Goal: Information Seeking & Learning: Learn about a topic

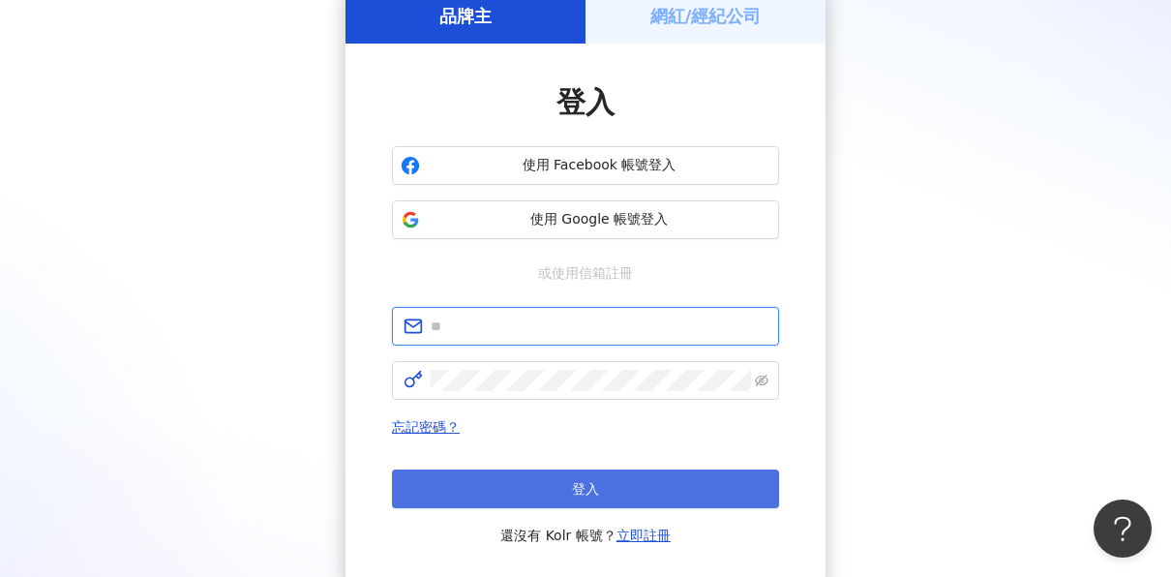
type input "**********"
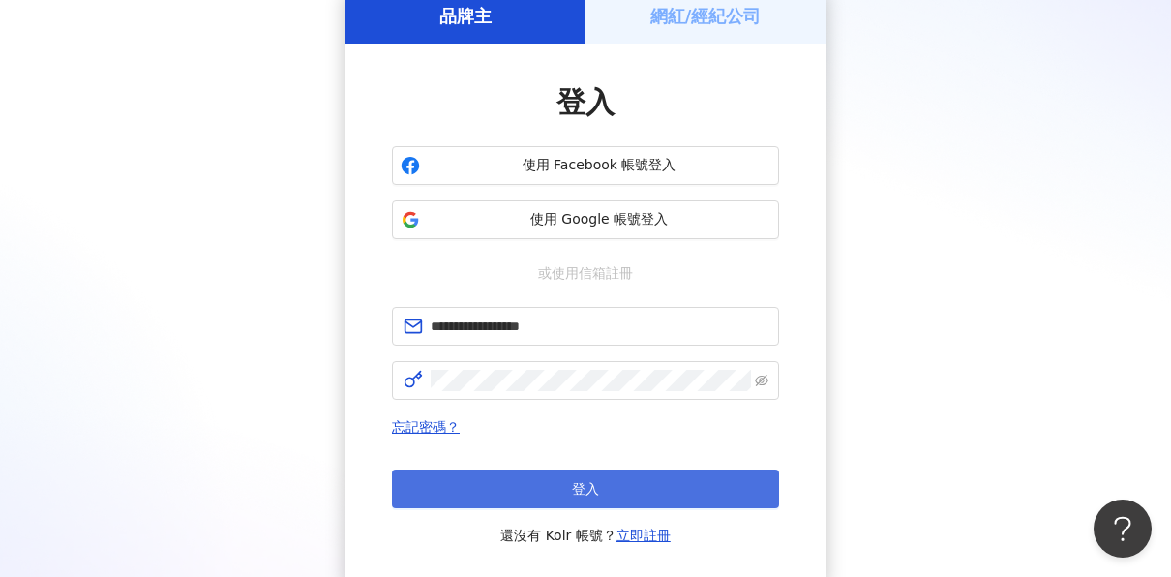
click at [603, 496] on button "登入" at bounding box center [585, 488] width 387 height 39
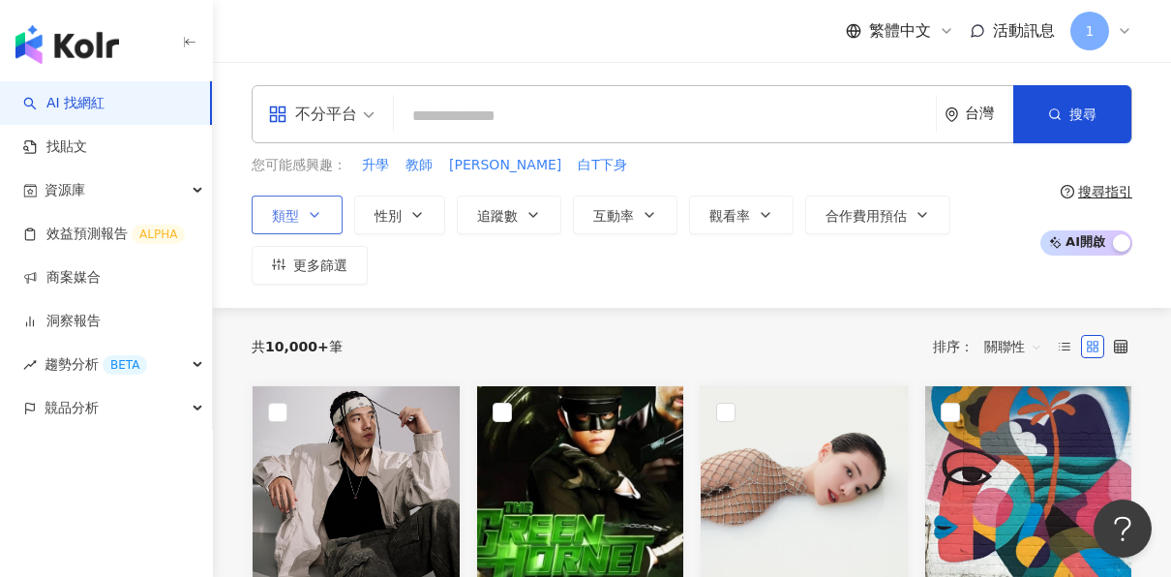
click at [311, 213] on icon "button" at bounding box center [315, 215] width 8 height 4
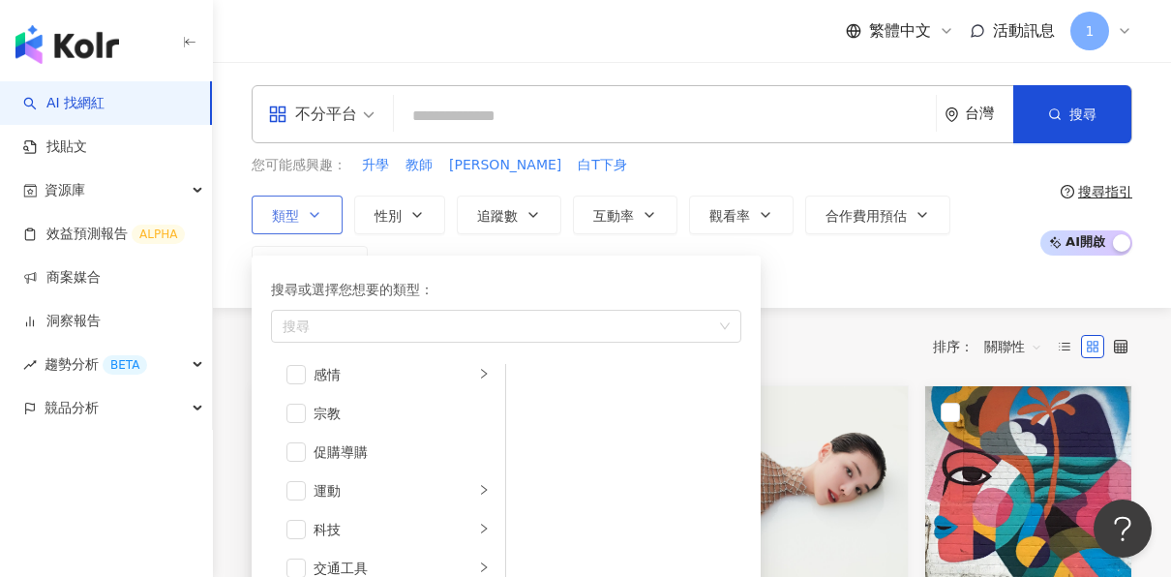
scroll to position [670, 0]
click at [476, 459] on li "運動" at bounding box center [388, 453] width 226 height 39
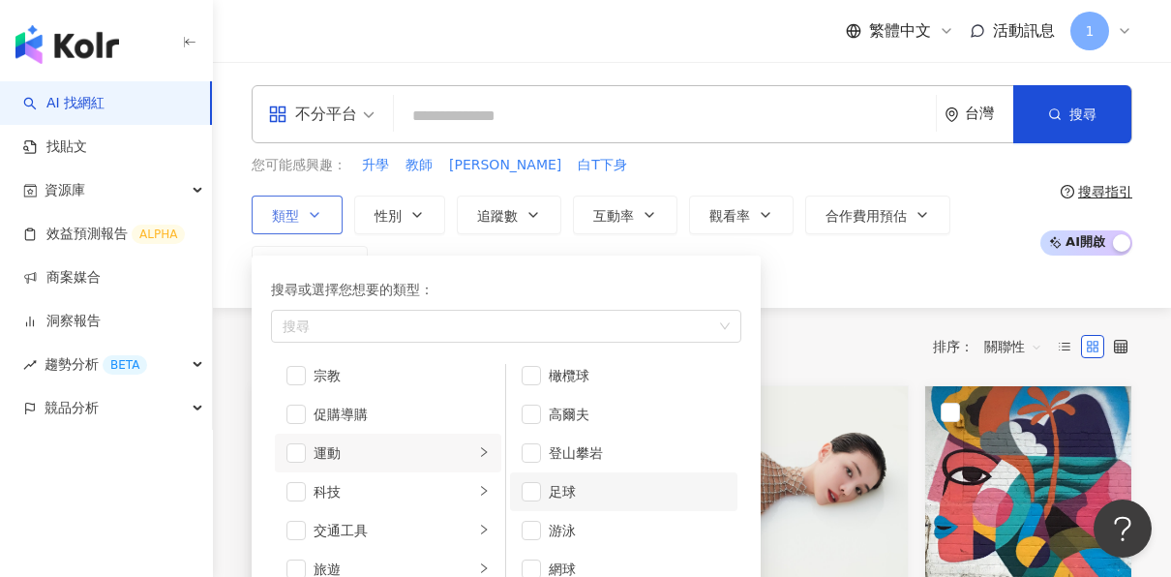
scroll to position [97, 0]
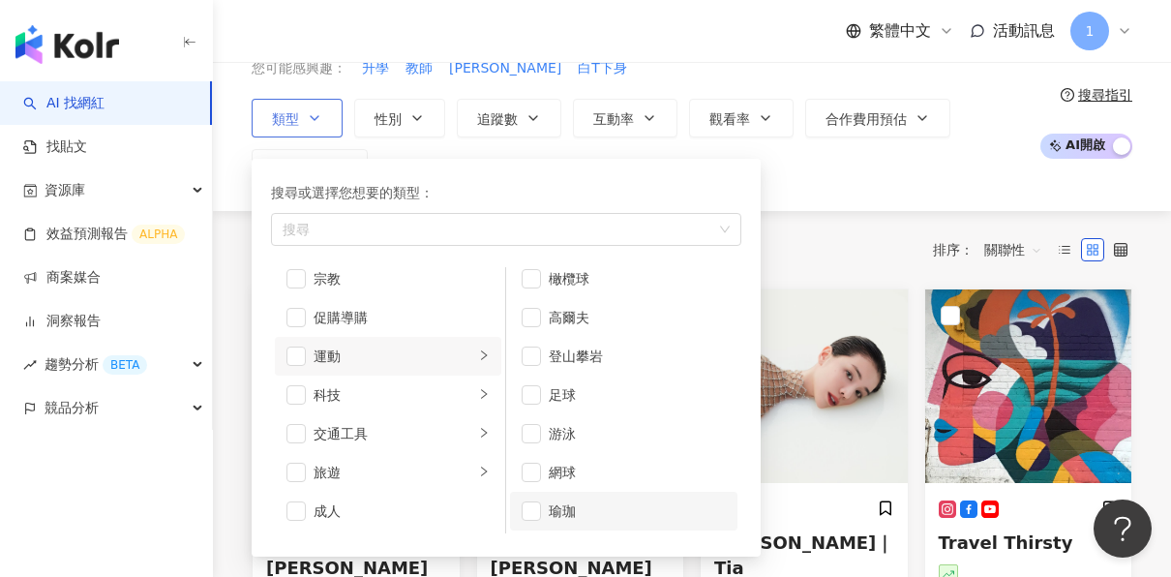
click at [606, 501] on div "瑜珈" at bounding box center [637, 510] width 177 height 21
click at [864, 181] on div "類型 搜尋或選擇您想要的類型： 瑜珈 藝術與娛樂 美妝時尚 氣候和環境 日常話題 教育與學習 家庭 財經 美食 命理占卜 遊戲 法政社會 生活風格 影視娛樂 …" at bounding box center [641, 143] width 778 height 89
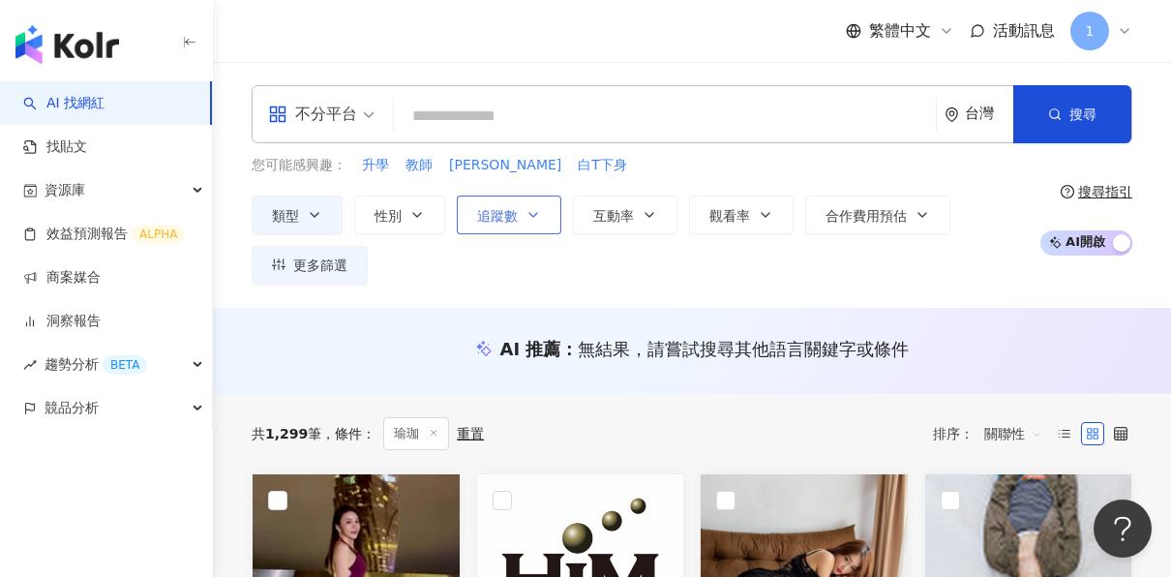
click at [512, 208] on span "追蹤數" at bounding box center [497, 215] width 41 height 15
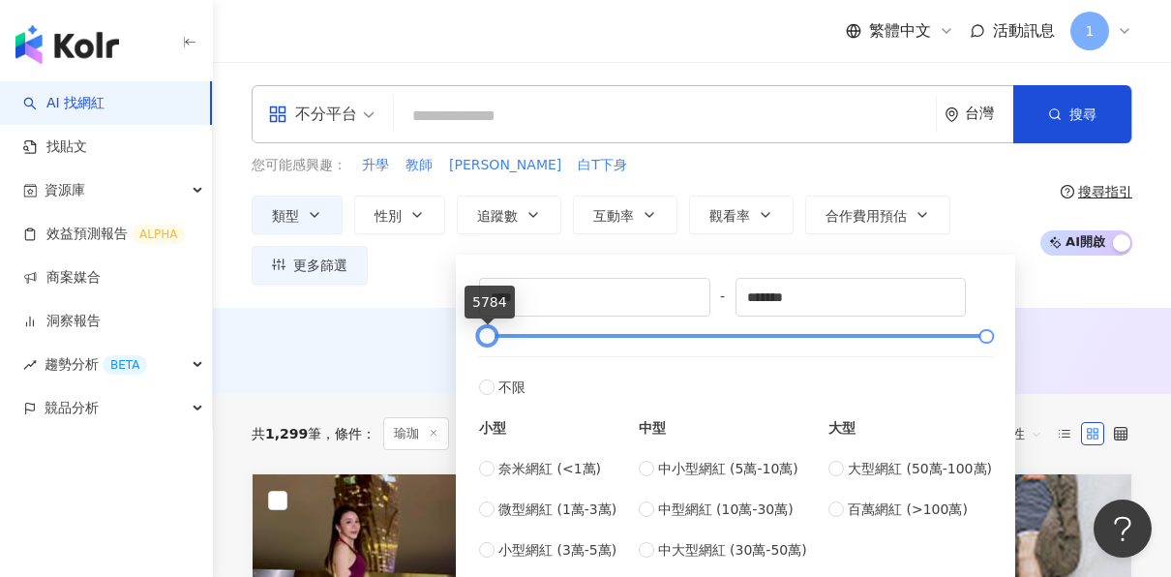
click at [491, 341] on div at bounding box center [487, 336] width 11 height 11
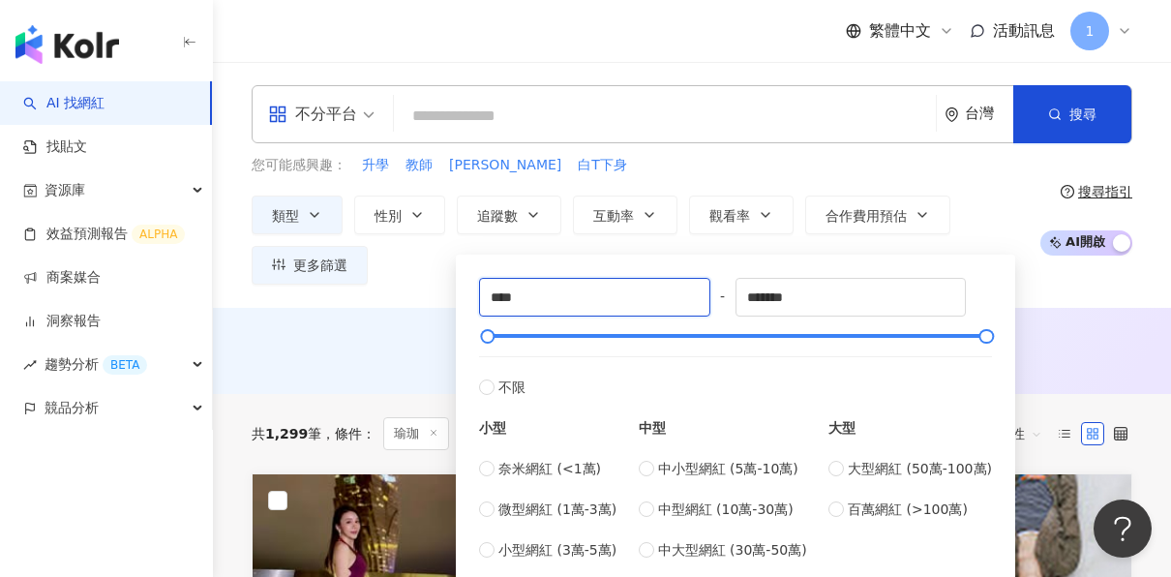
drag, startPoint x: 554, startPoint y: 298, endPoint x: 477, endPoint y: 300, distance: 77.4
click at [477, 300] on div "**** - ******* 不限 小型 奈米網紅 (<1萬) 微型網紅 (1萬-3萬) 小型網紅 (3萬-5萬) 中型 中小型網紅 (5萬-10萬) 中型網…" at bounding box center [735, 419] width 536 height 306
type input "*"
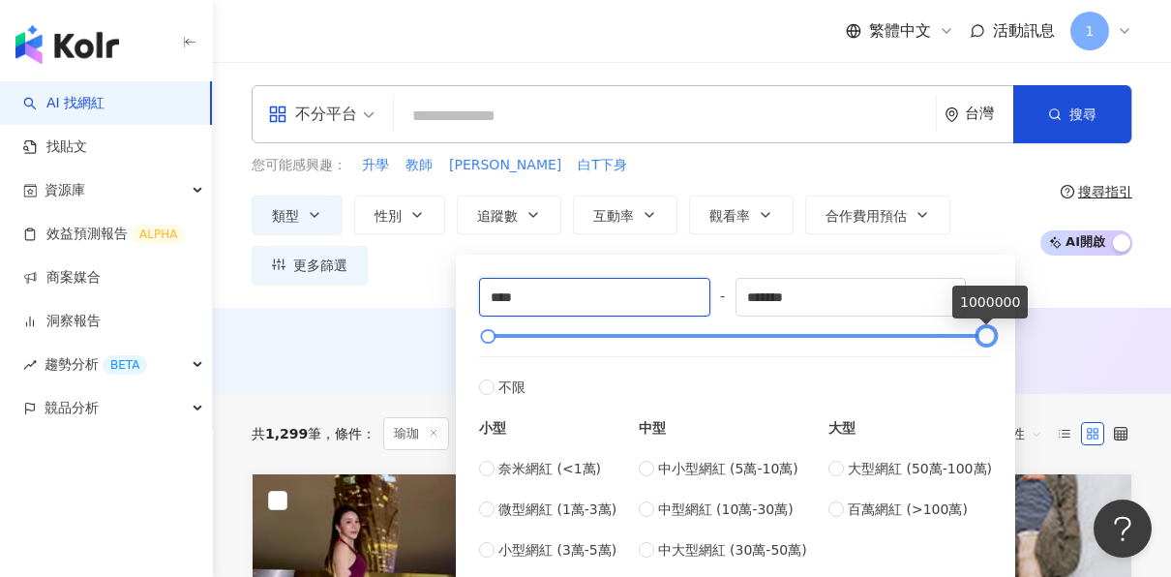
type input "****"
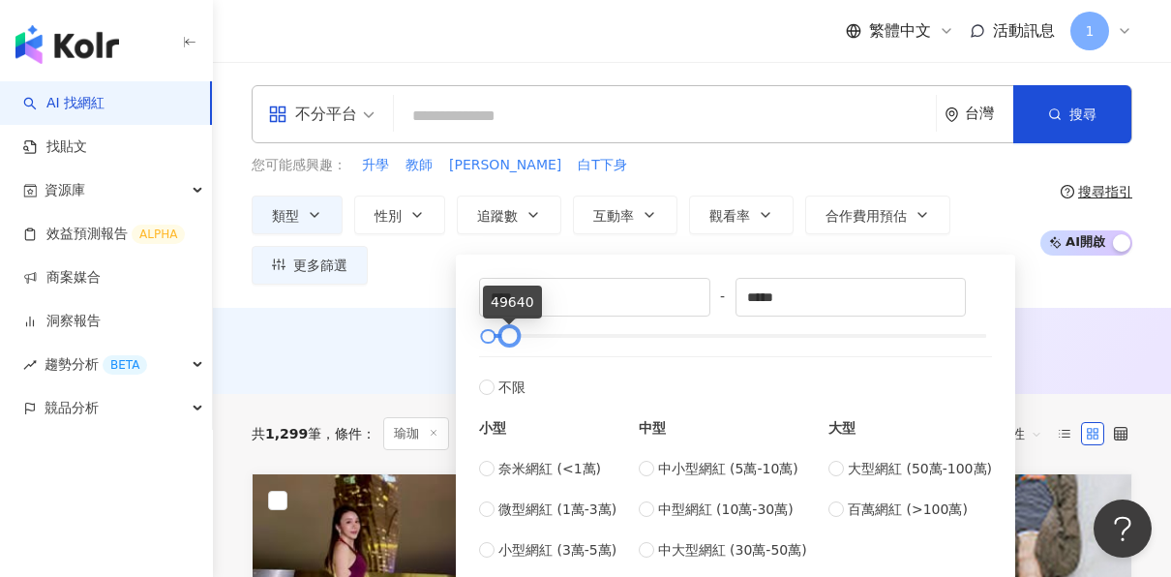
type input "*****"
drag, startPoint x: 977, startPoint y: 338, endPoint x: 502, endPoint y: 343, distance: 475.2
click at [506, 342] on div at bounding box center [511, 336] width 11 height 11
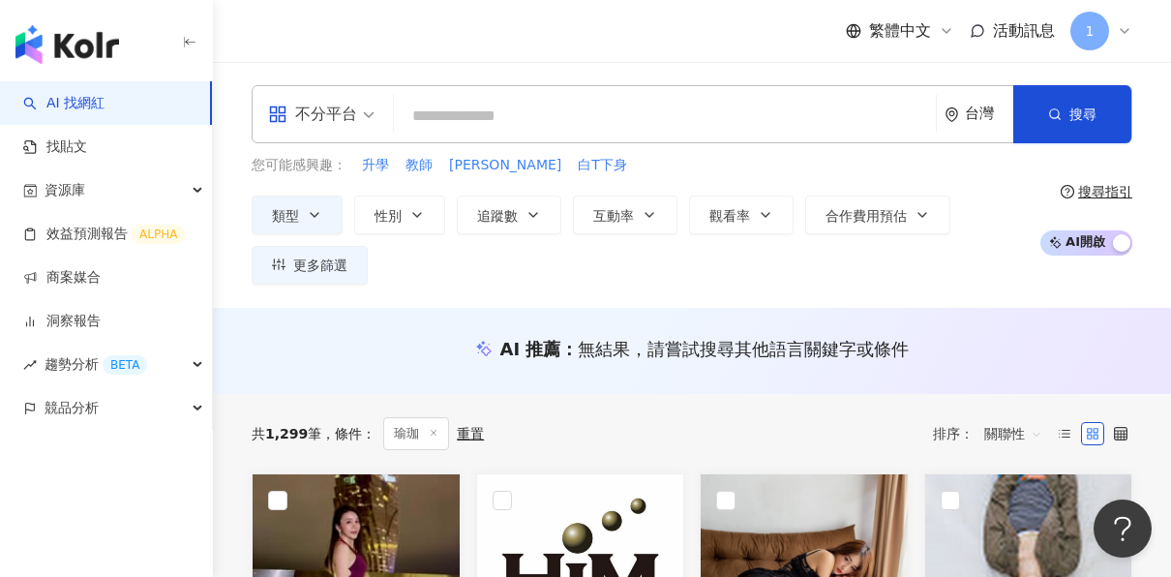
click at [1049, 289] on div "不分平台 台灣 搜尋 您可能感興趣： 升學 教師 小清 白T下身 類型 性別 追蹤數 互動率 觀看率 合作費用預估 更多篩選 **** - ***** 不限 …" at bounding box center [692, 185] width 958 height 246
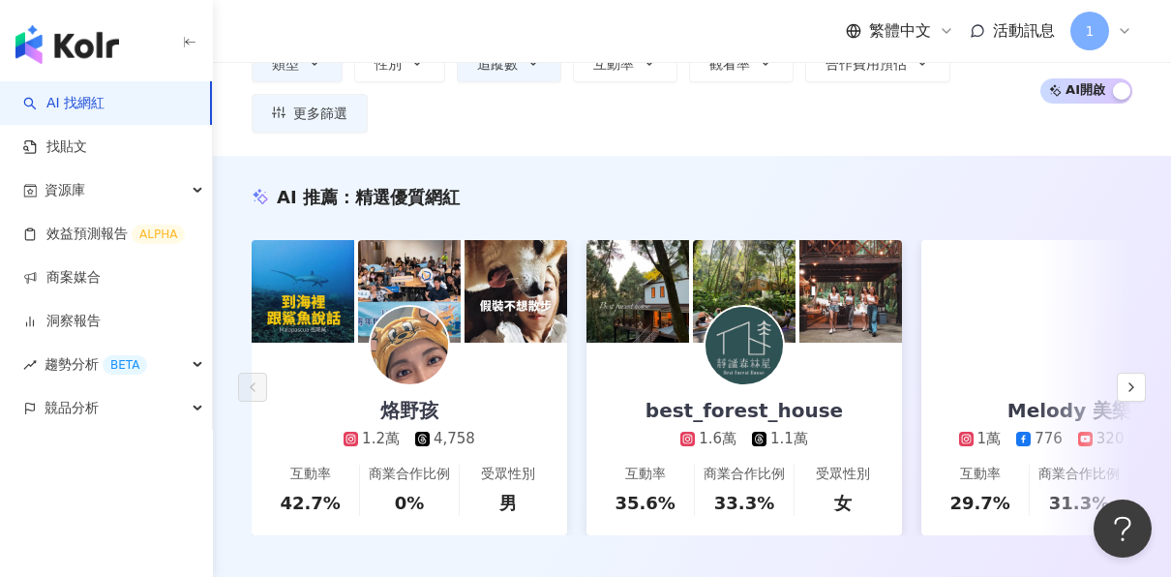
scroll to position [194, 0]
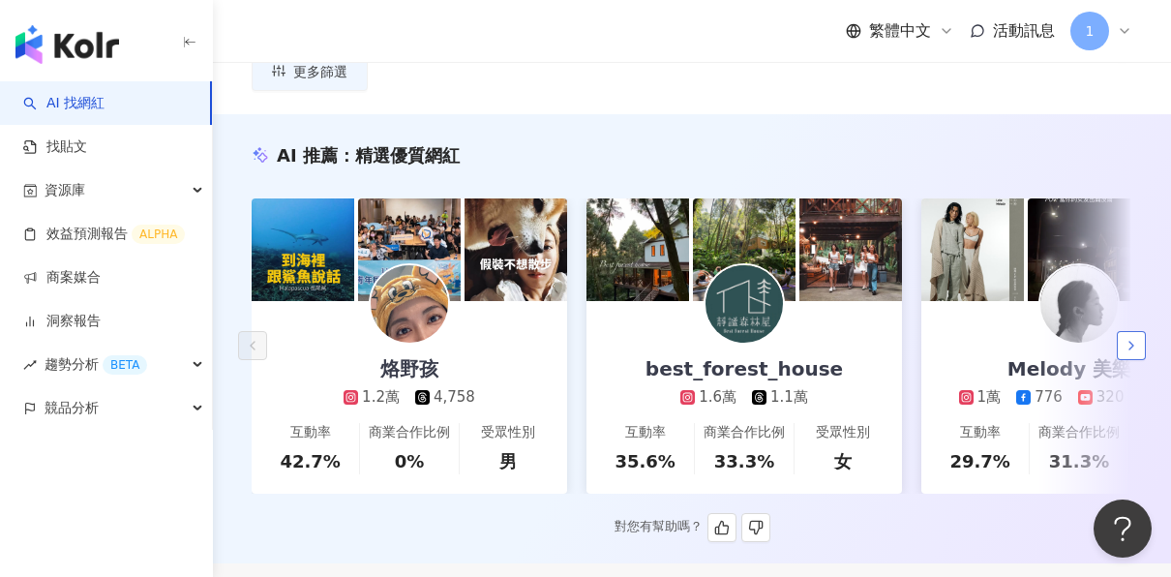
click at [1135, 348] on icon "button" at bounding box center [1130, 345] width 15 height 15
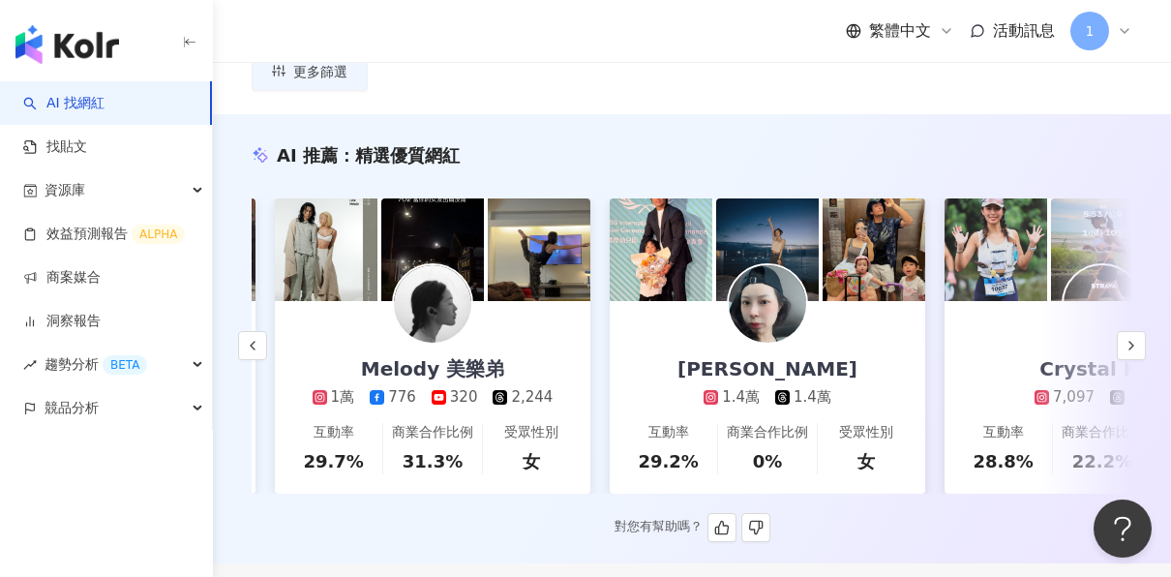
scroll to position [0, 670]
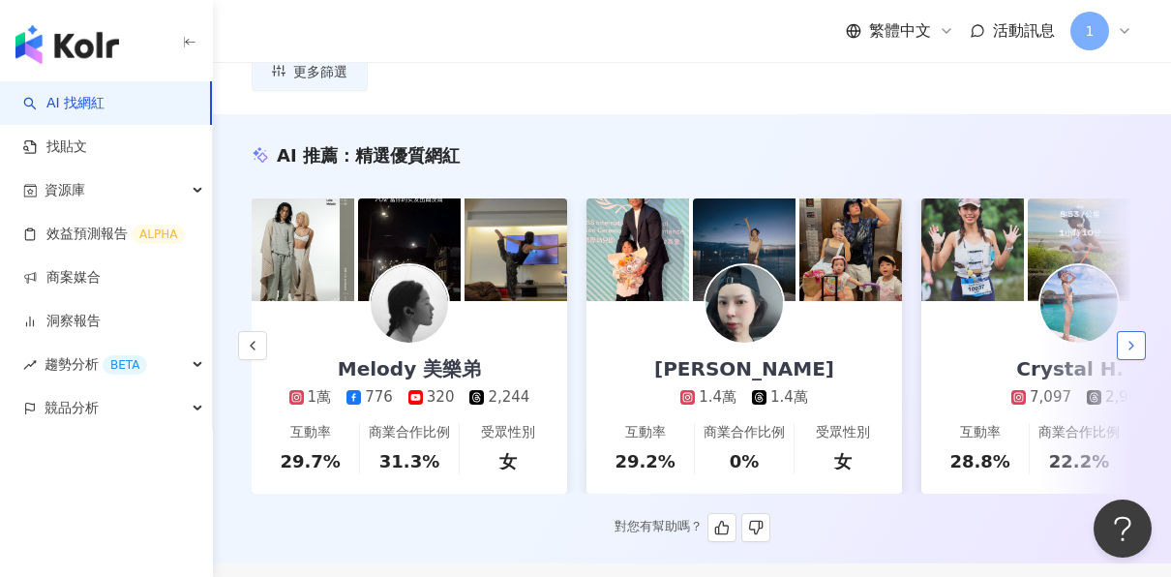
click at [1127, 353] on icon "button" at bounding box center [1130, 345] width 15 height 15
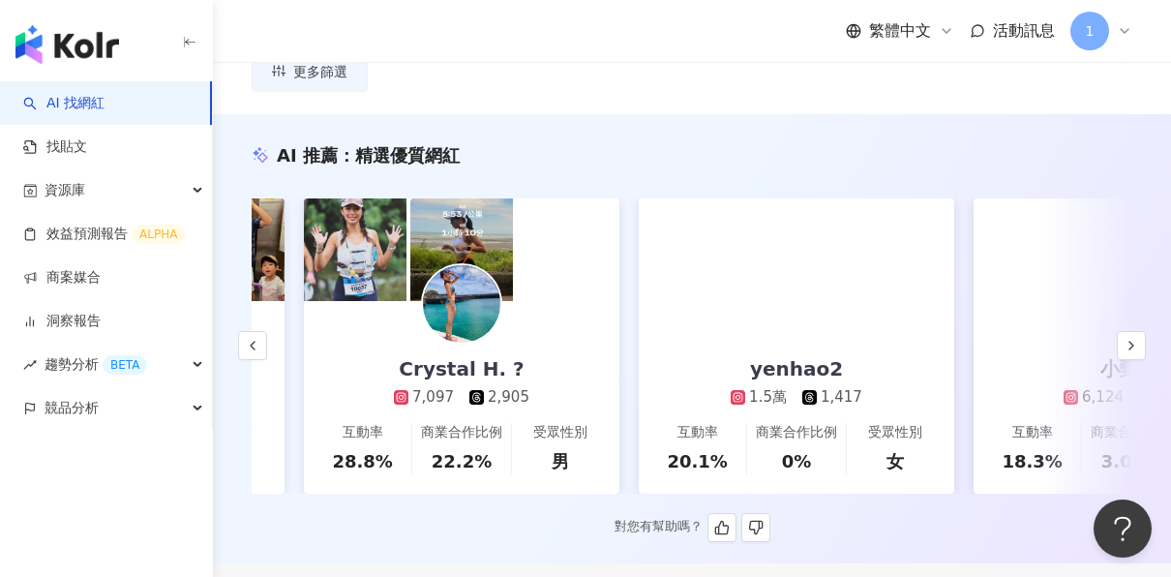
scroll to position [0, 1339]
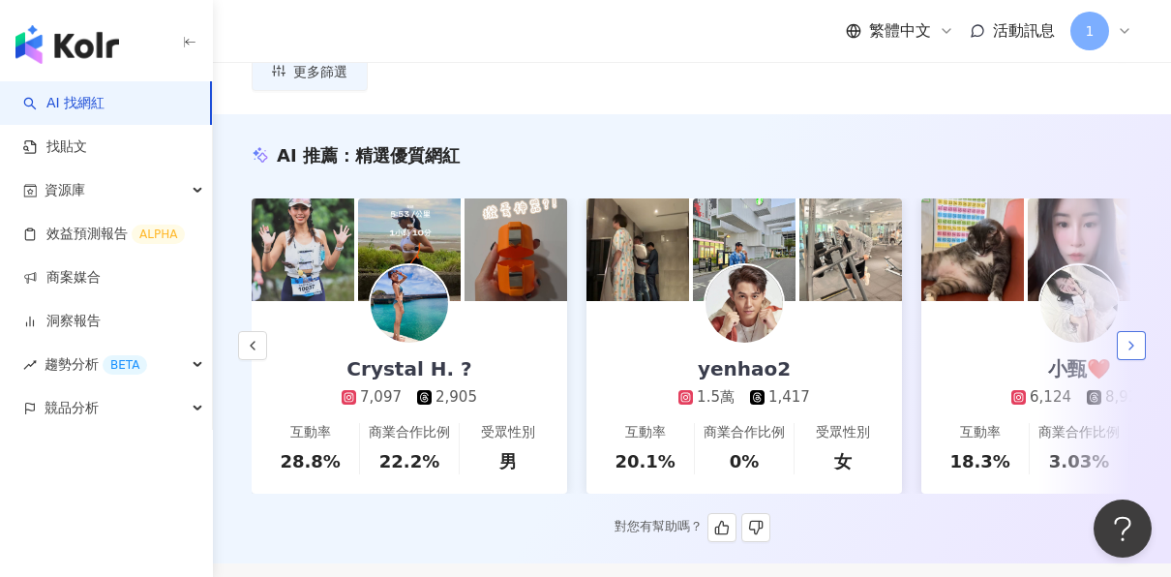
click at [1137, 351] on icon "button" at bounding box center [1130, 345] width 15 height 15
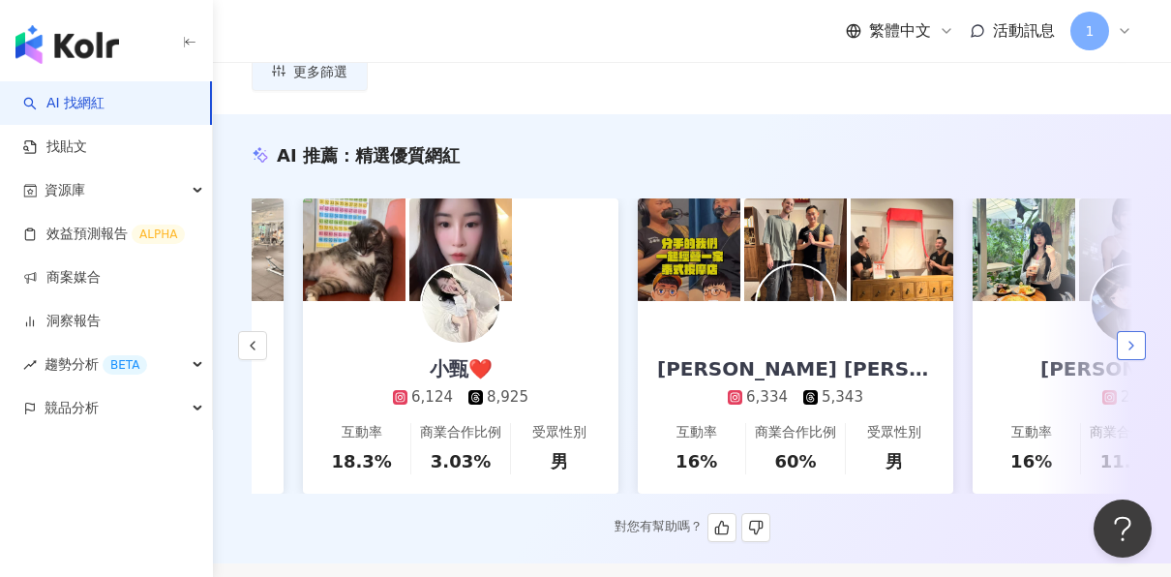
scroll to position [0, 2009]
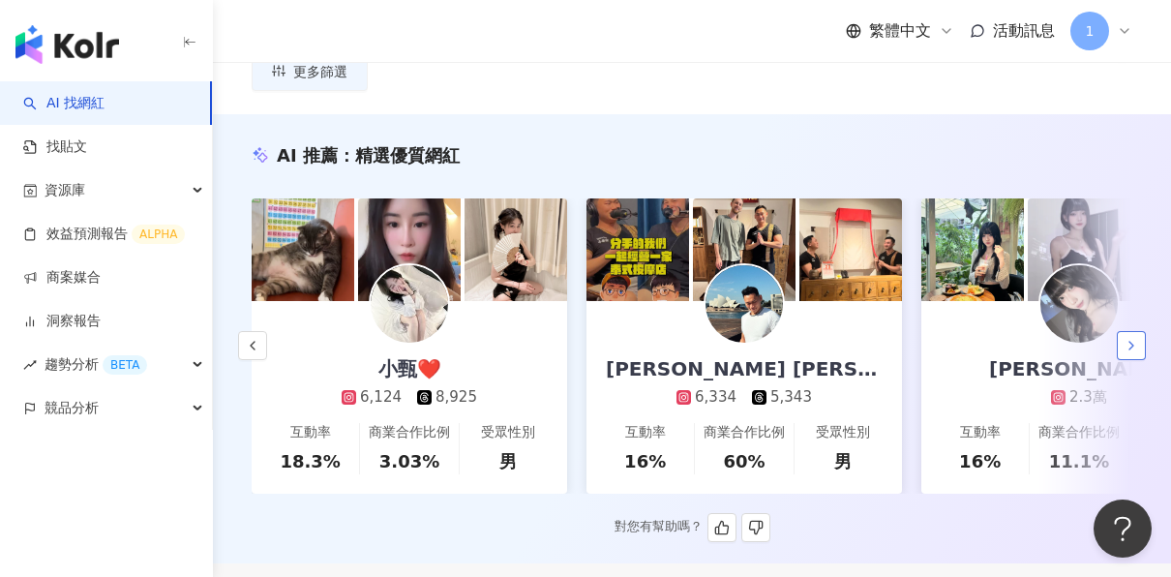
click at [1137, 351] on icon "button" at bounding box center [1130, 345] width 15 height 15
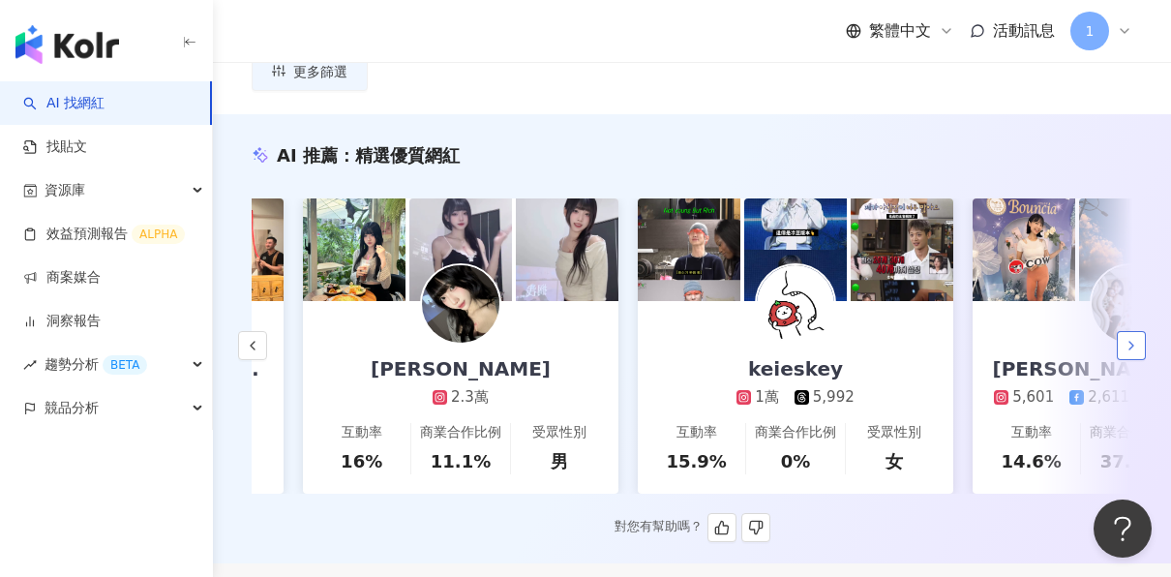
scroll to position [0, 2679]
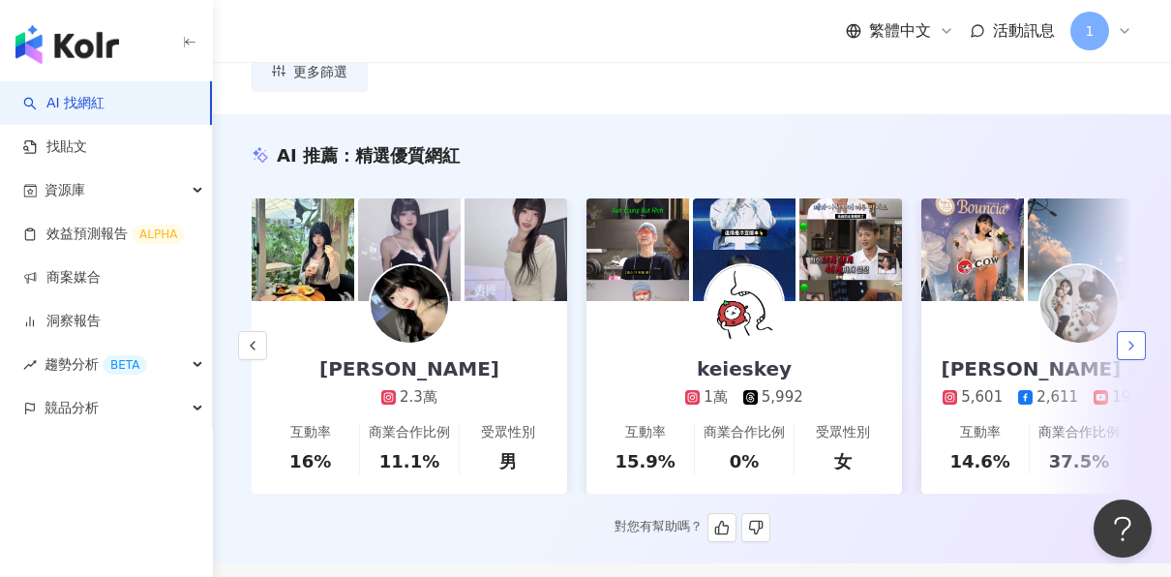
click at [1137, 351] on icon "button" at bounding box center [1130, 345] width 15 height 15
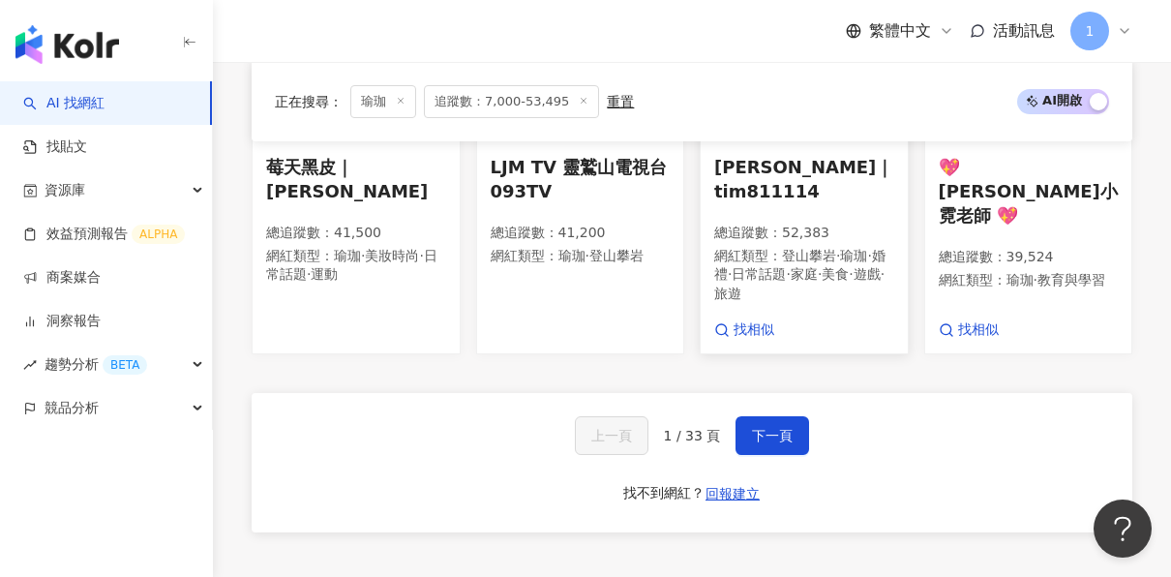
scroll to position [1935, 0]
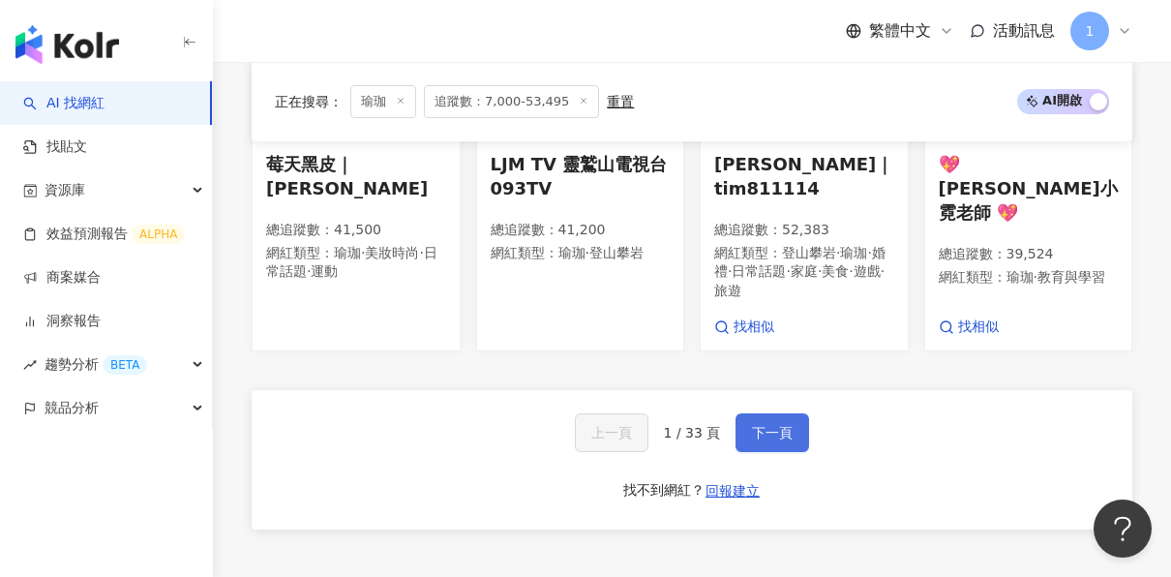
click at [765, 425] on span "下一頁" at bounding box center [772, 432] width 41 height 15
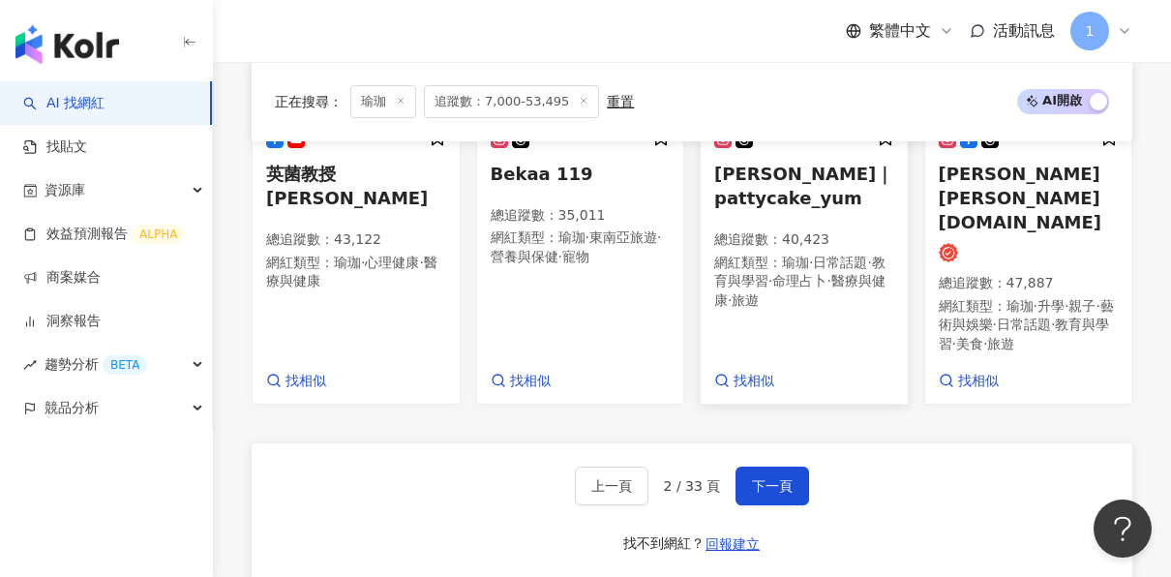
scroll to position [1930, 0]
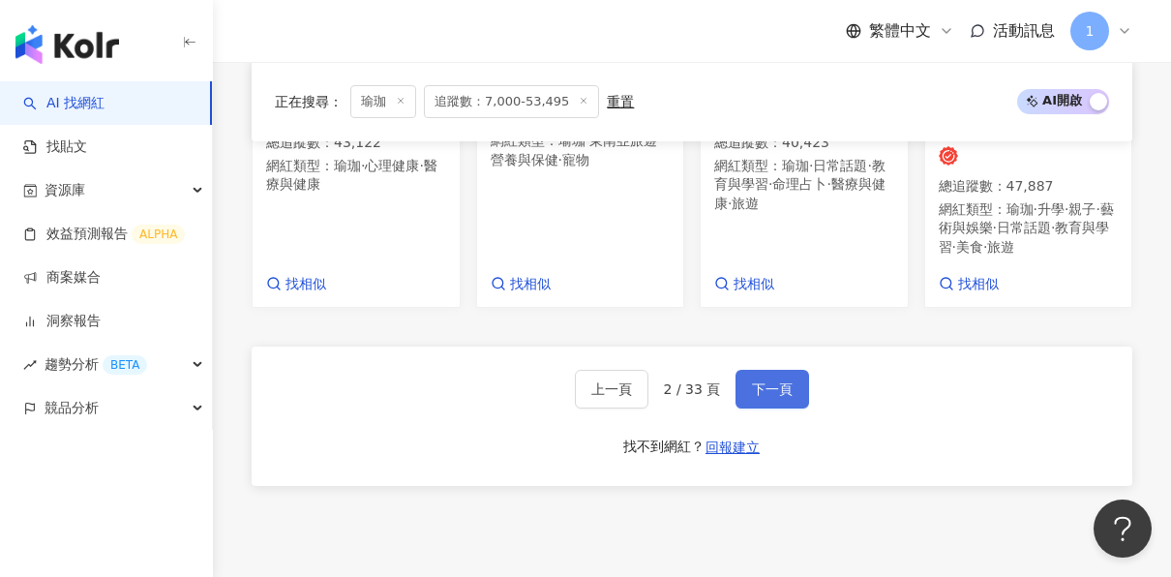
click at [767, 381] on span "下一頁" at bounding box center [772, 388] width 41 height 15
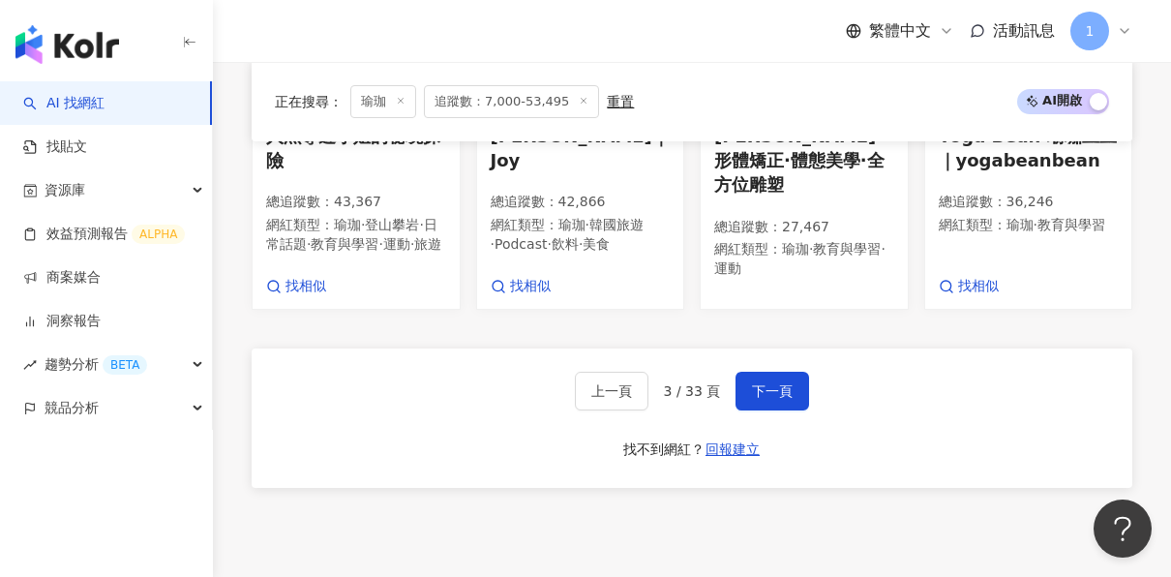
scroll to position [1935, 0]
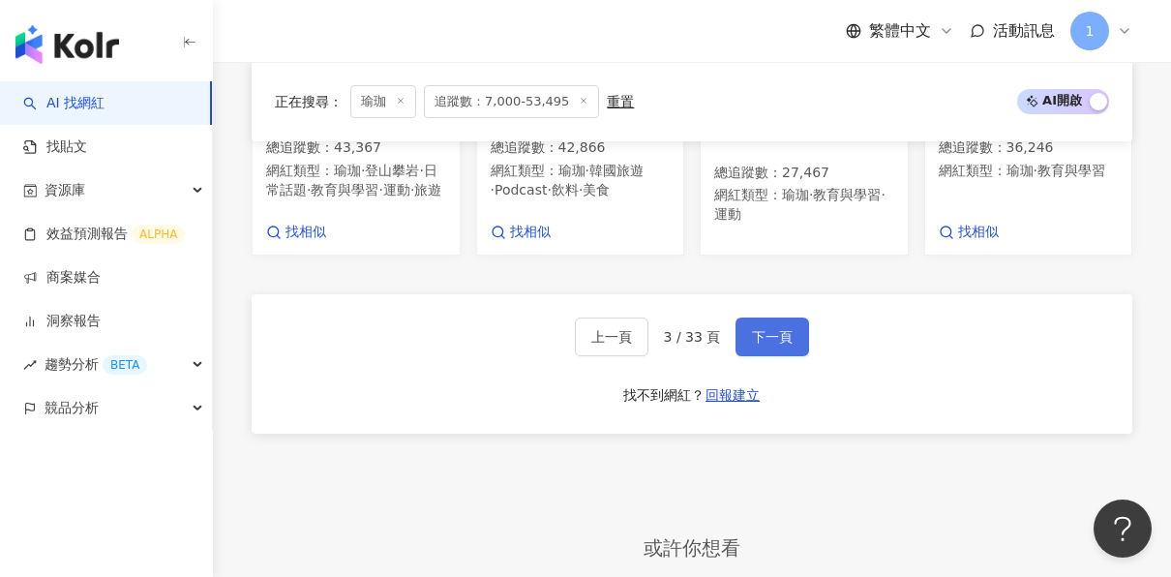
click at [760, 336] on button "下一頁" at bounding box center [772, 336] width 74 height 39
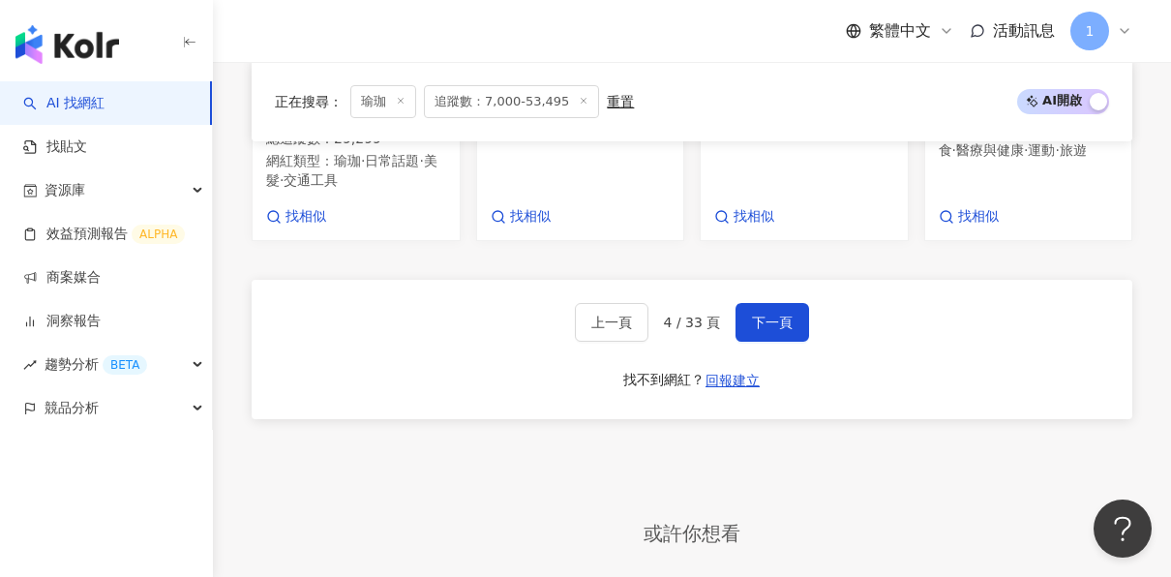
scroll to position [2118, 0]
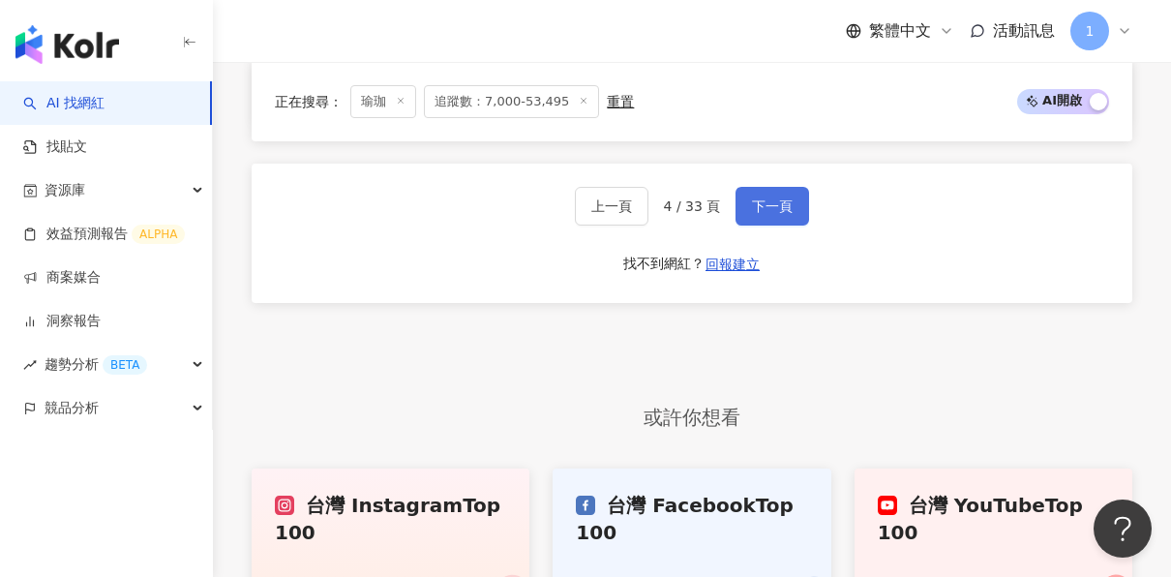
click at [786, 198] on span "下一頁" at bounding box center [772, 205] width 41 height 15
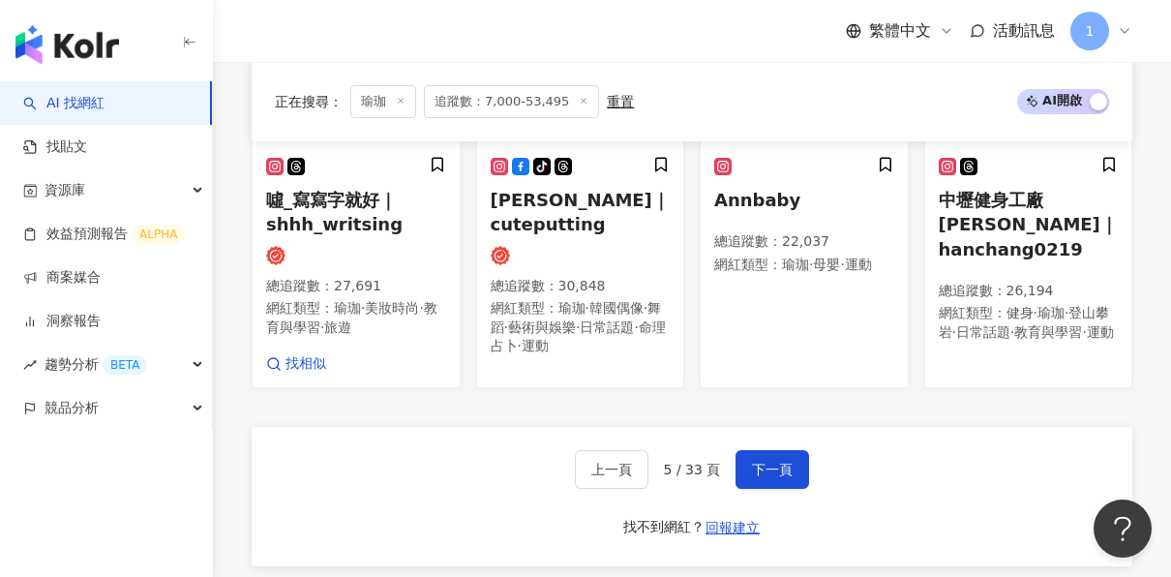
scroll to position [1905, 0]
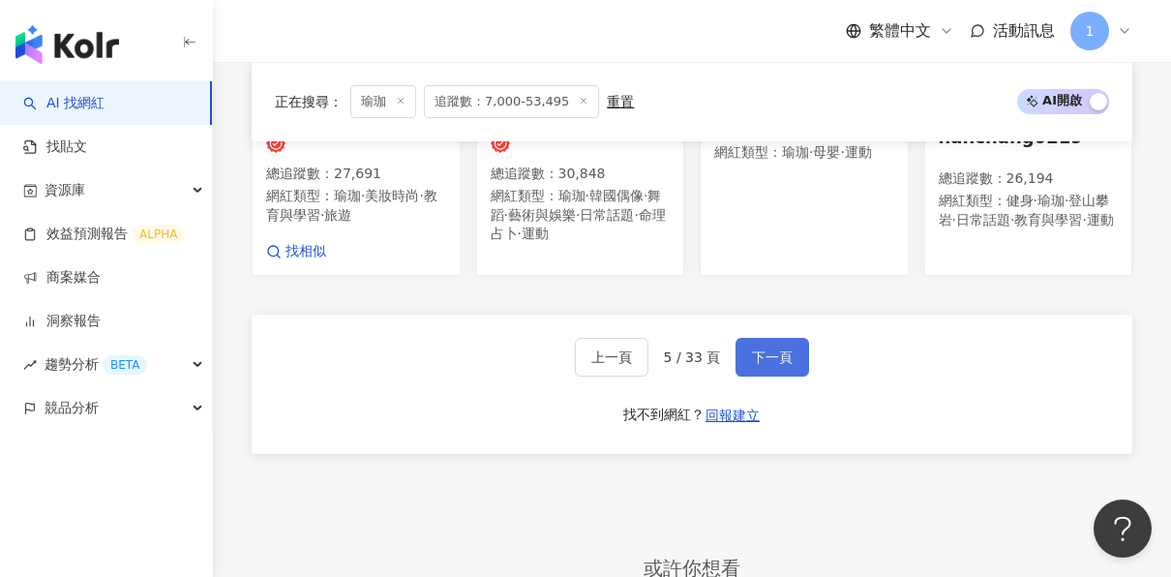
click at [793, 376] on button "下一頁" at bounding box center [772, 357] width 74 height 39
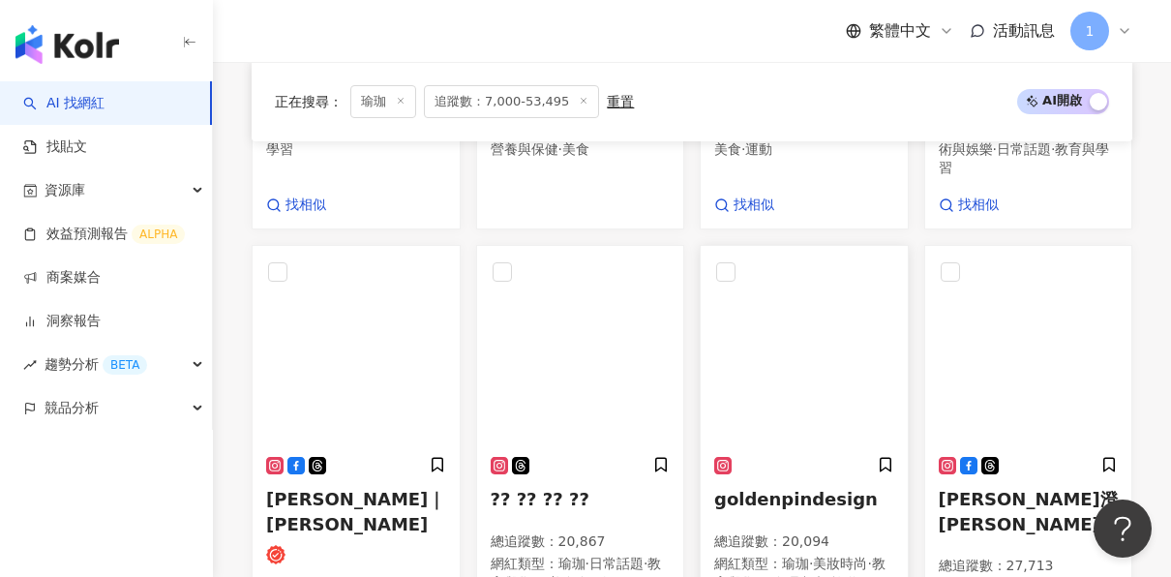
scroll to position [1900, 0]
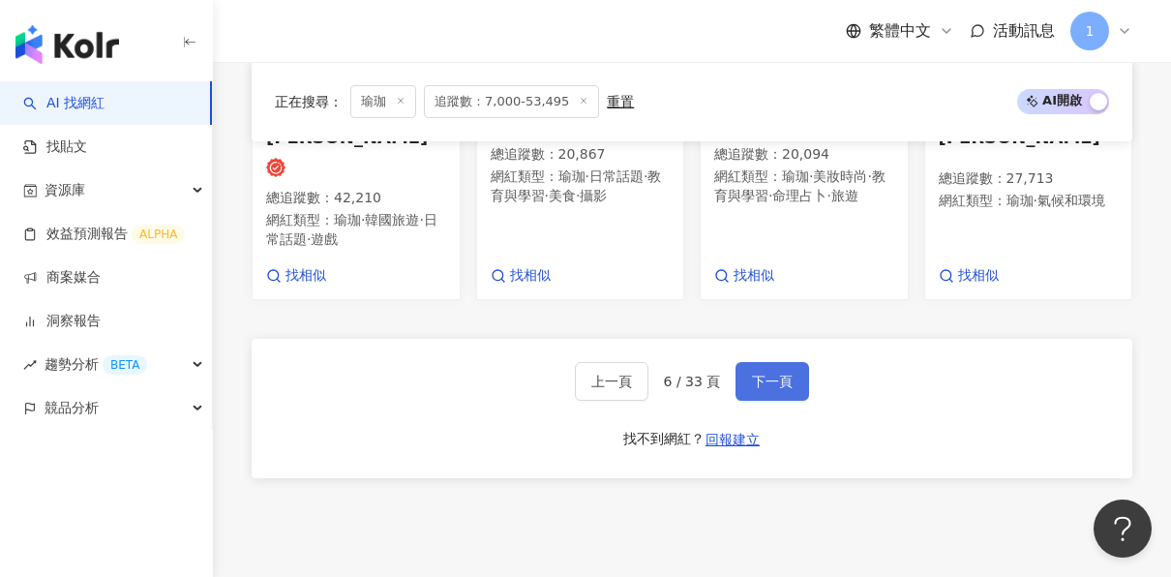
click at [763, 374] on span "下一頁" at bounding box center [772, 381] width 41 height 15
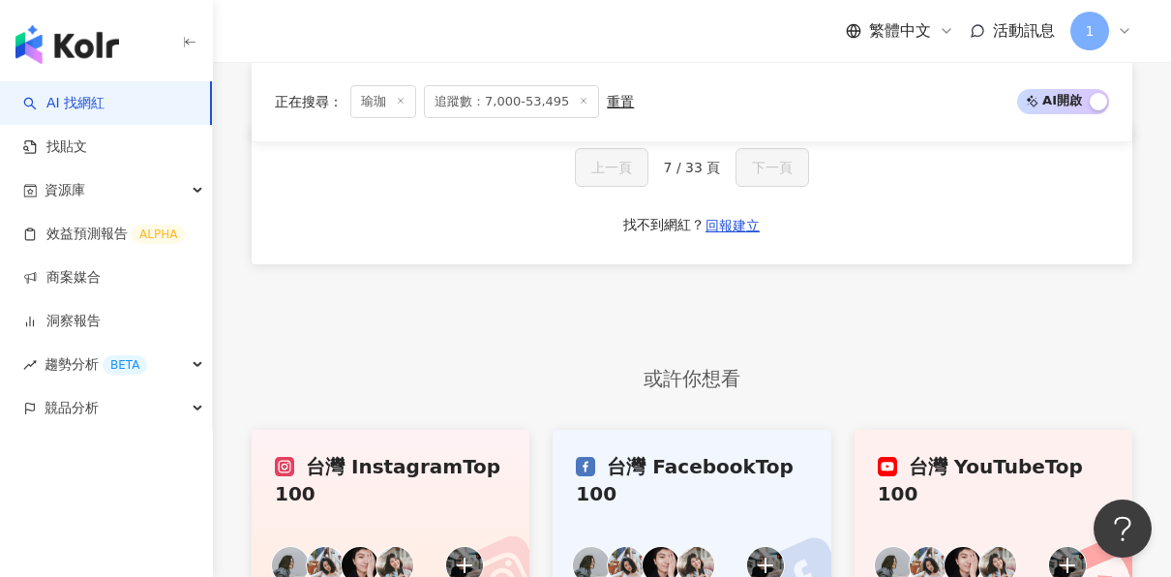
scroll to position [1738, 0]
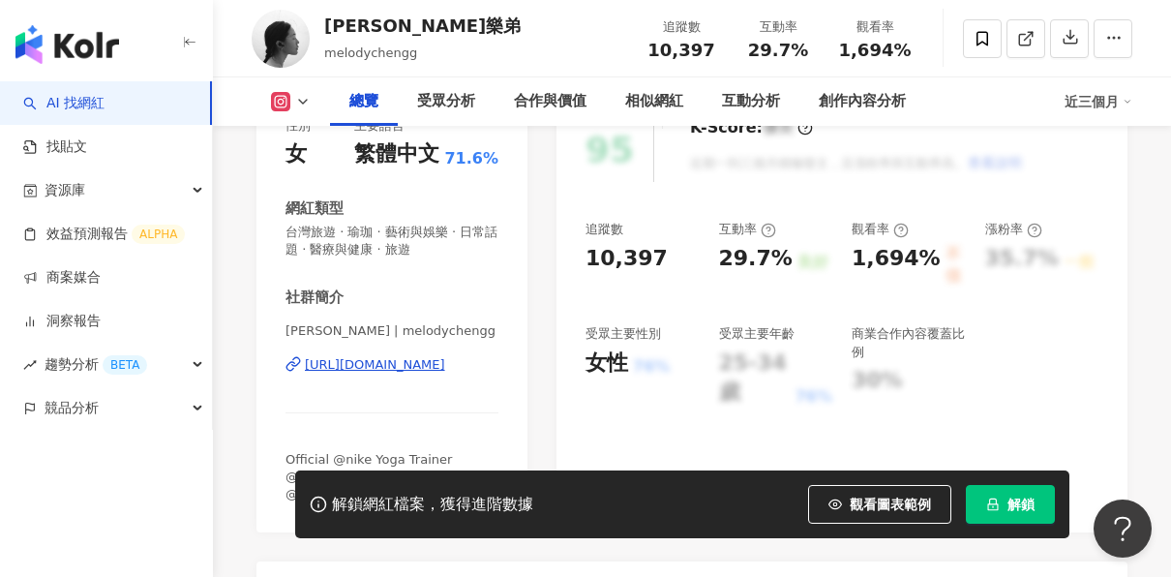
scroll to position [290, 0]
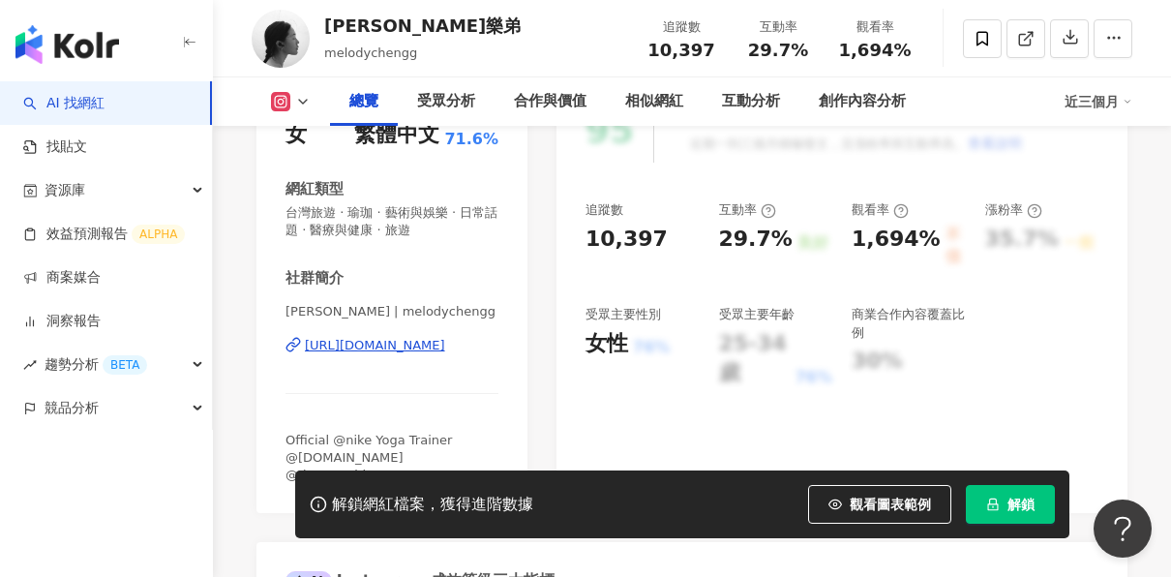
click at [445, 343] on div "https://www.instagram.com/melodychengg/" at bounding box center [375, 345] width 140 height 17
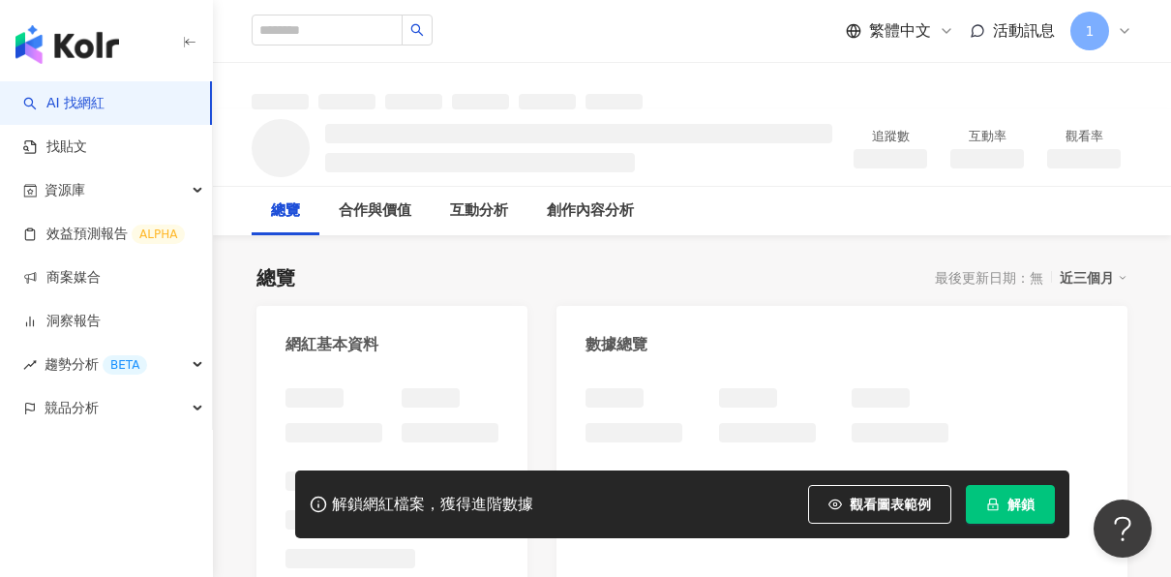
scroll to position [290, 0]
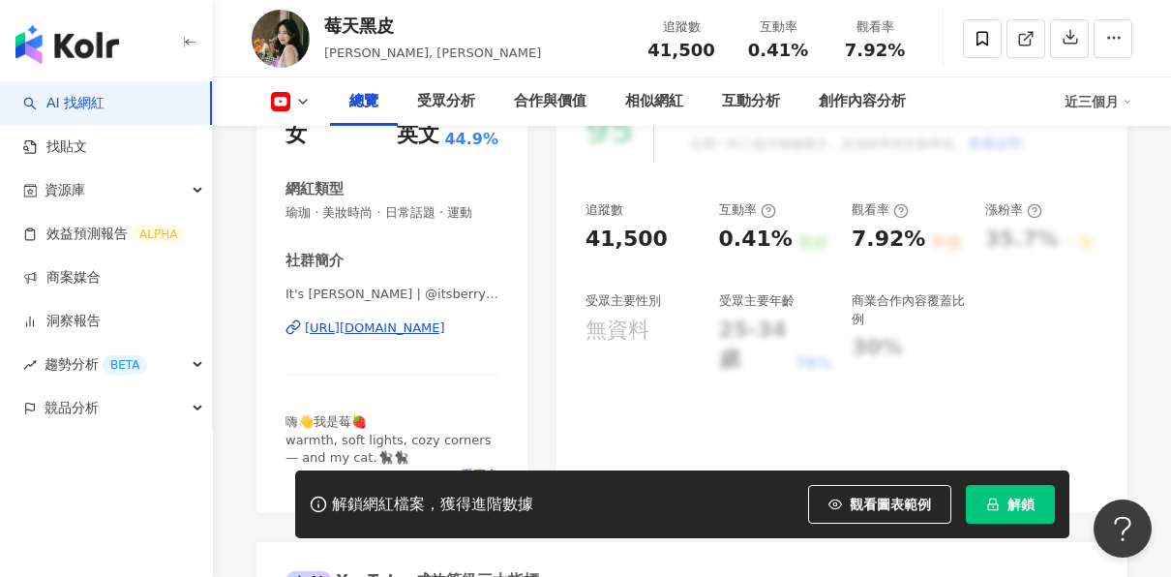
click at [396, 331] on div "https://www.youtube.com/channel/UCuRdh8gpBMF1XDT3Gf5GBfg" at bounding box center [375, 327] width 140 height 17
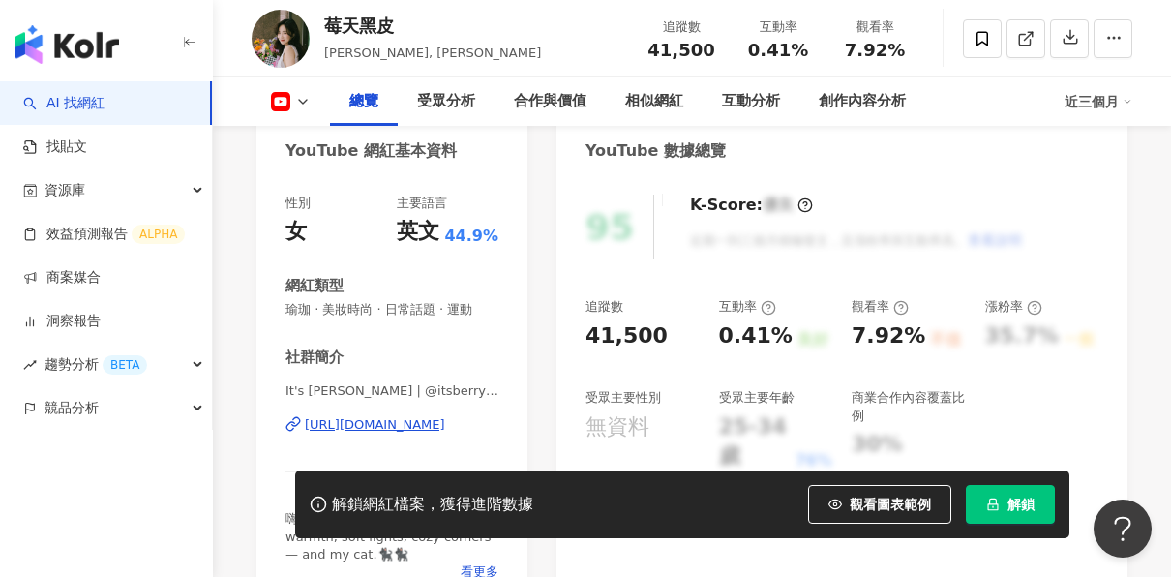
scroll to position [581, 0]
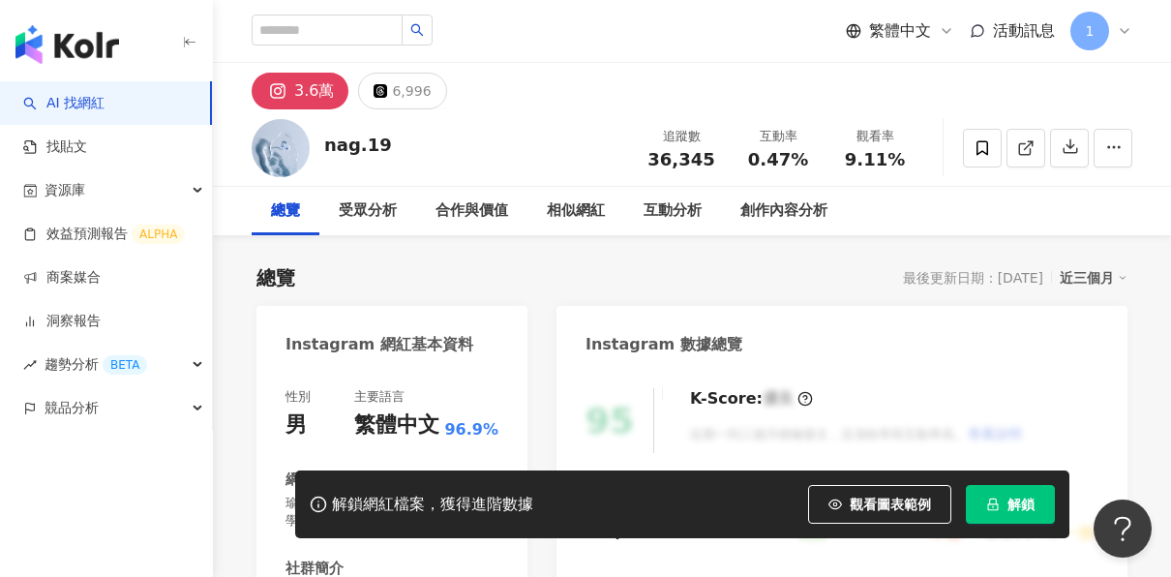
scroll to position [290, 0]
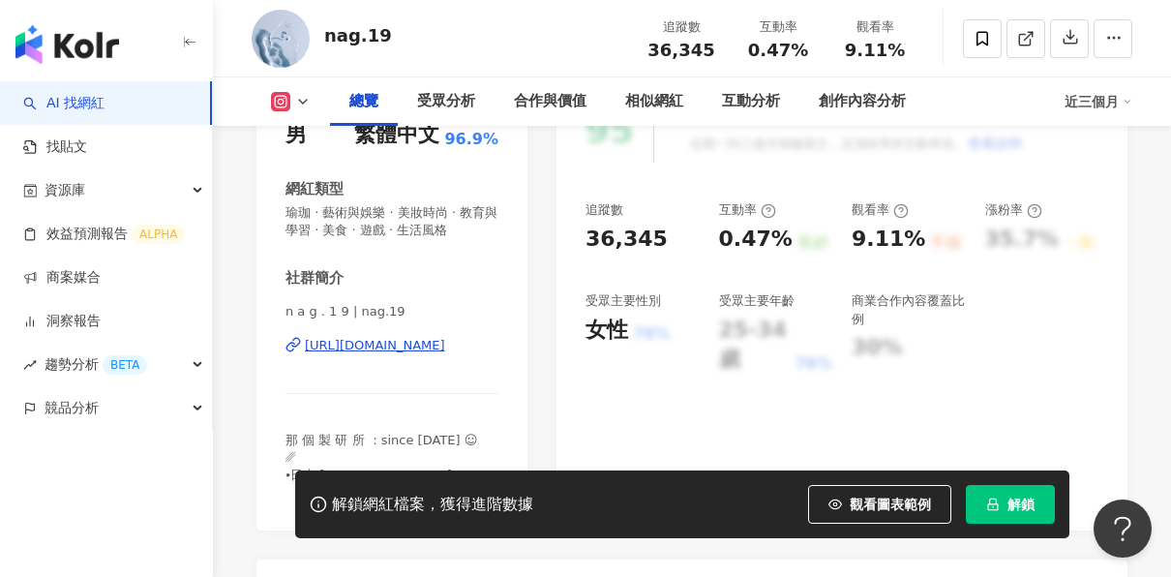
click at [404, 343] on div "[URL][DOMAIN_NAME]" at bounding box center [375, 345] width 140 height 17
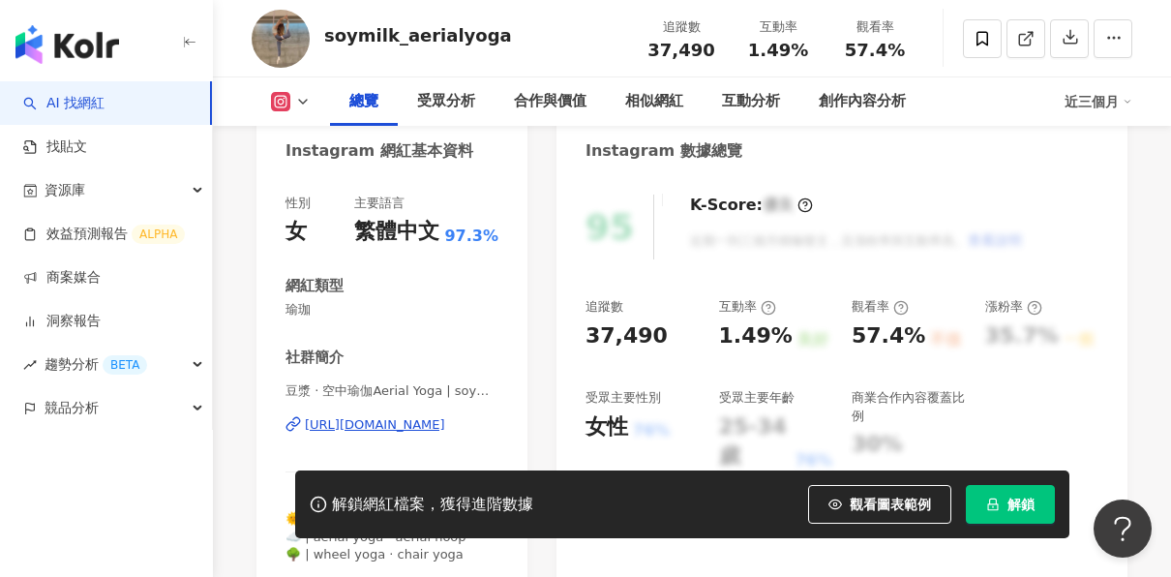
scroll to position [290, 0]
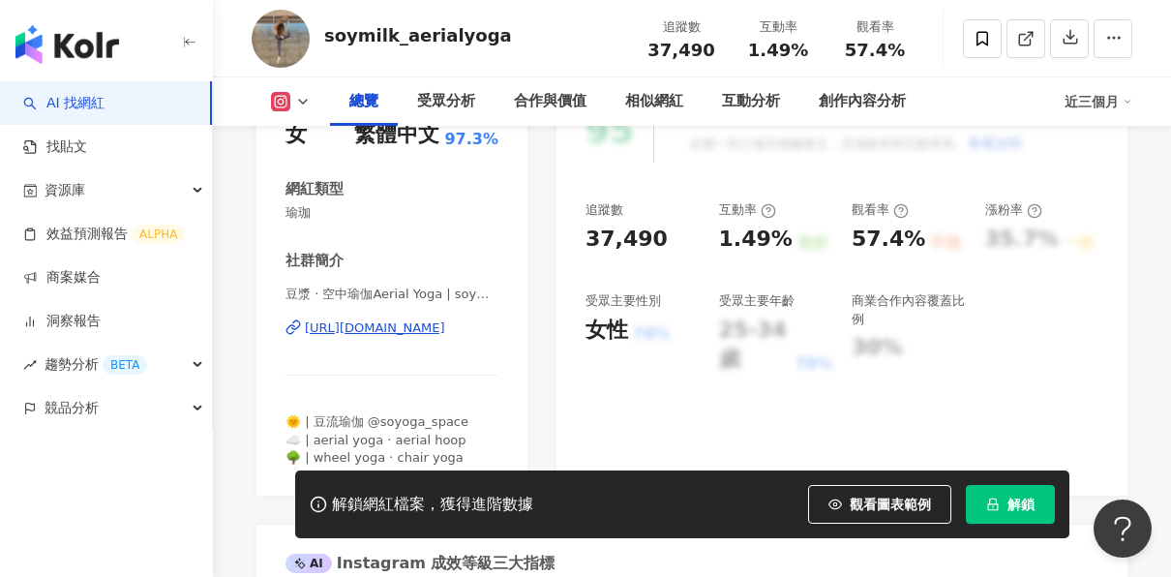
click at [391, 327] on div "https://www.instagram.com/soymilk_aerialyoga/" at bounding box center [375, 327] width 140 height 17
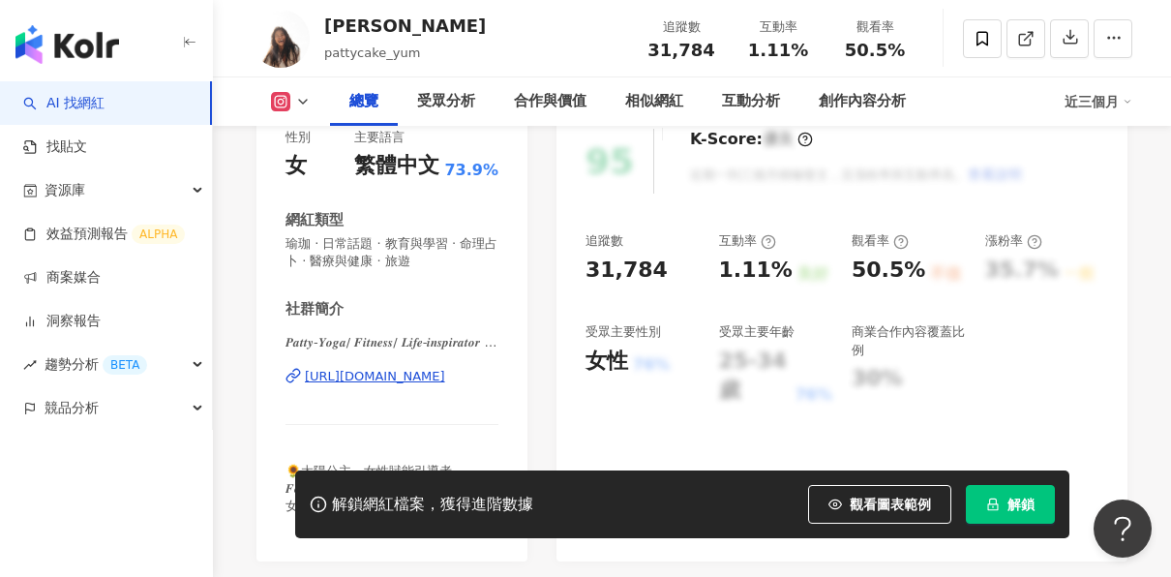
scroll to position [290, 0]
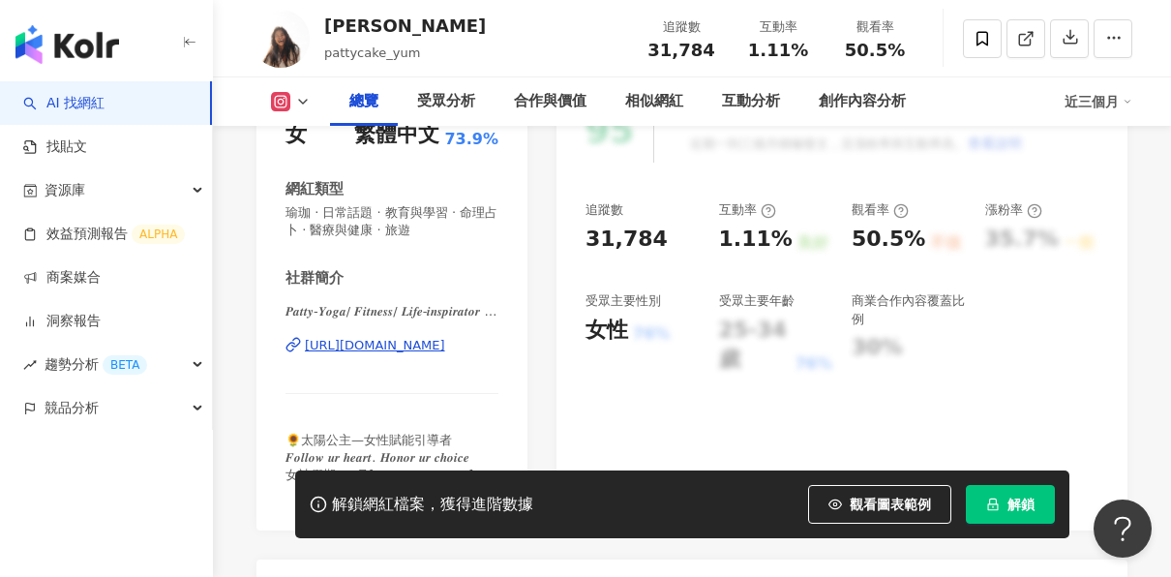
click at [410, 349] on div "[URL][DOMAIN_NAME]" at bounding box center [375, 345] width 140 height 17
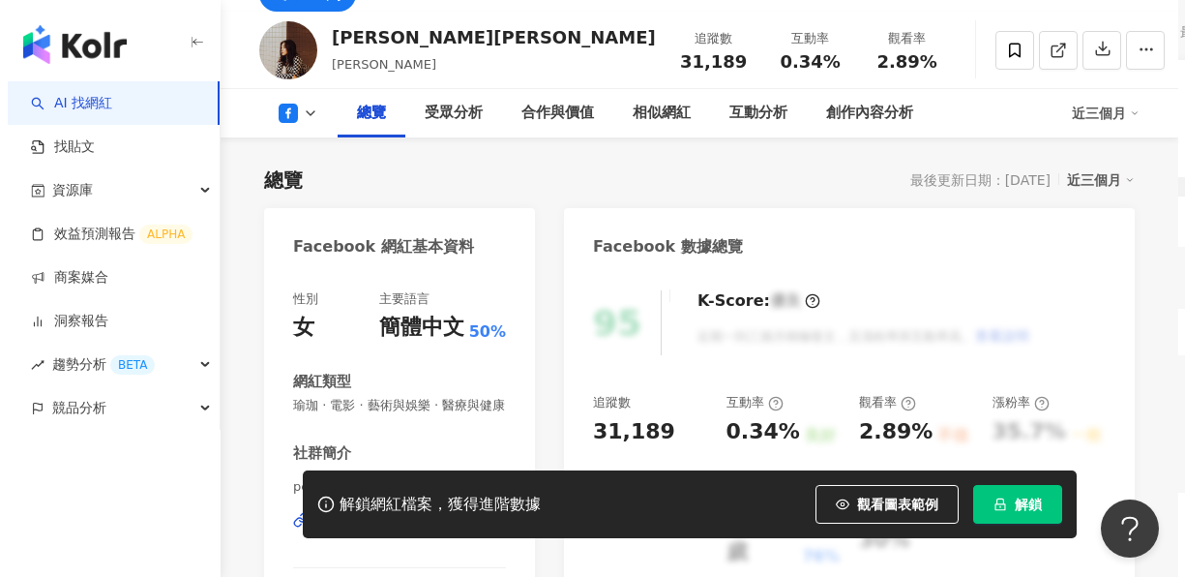
scroll to position [484, 0]
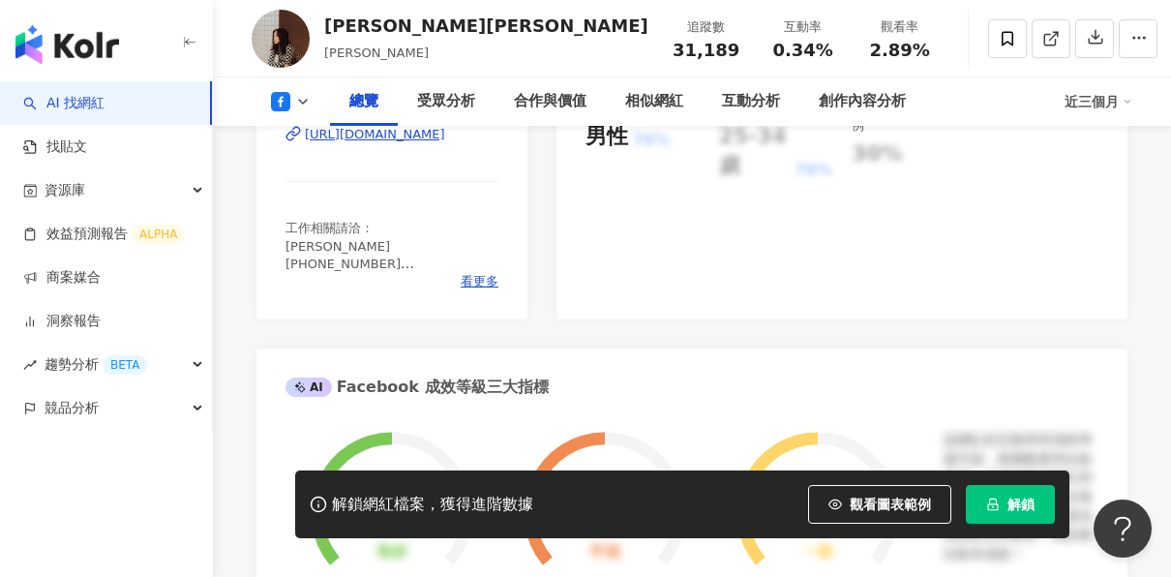
click at [380, 143] on div "https://www.facebook.com/200126013343163" at bounding box center [375, 134] width 140 height 17
click at [469, 290] on span "看更多" at bounding box center [480, 281] width 38 height 17
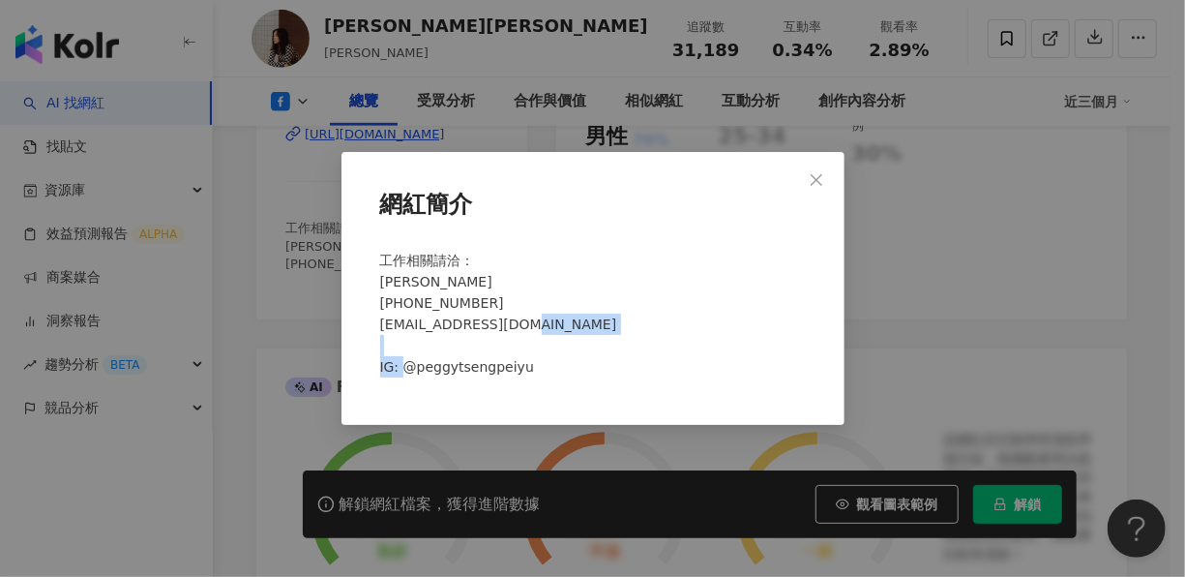
drag, startPoint x: 504, startPoint y: 352, endPoint x: 400, endPoint y: 356, distance: 104.6
click at [400, 356] on div "工作相關請洽： 凱翔 +886-911-126-025 tomn4440908@gmail.com IG: @peggytsengpeiyu" at bounding box center [593, 322] width 441 height 160
copy span "@peggytsengpeiyu"
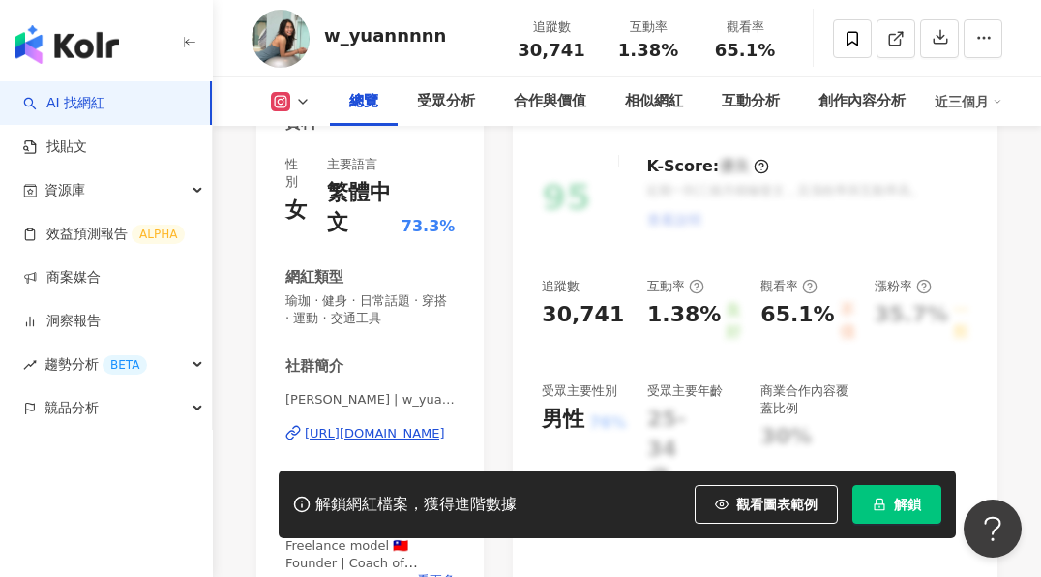
scroll to position [290, 0]
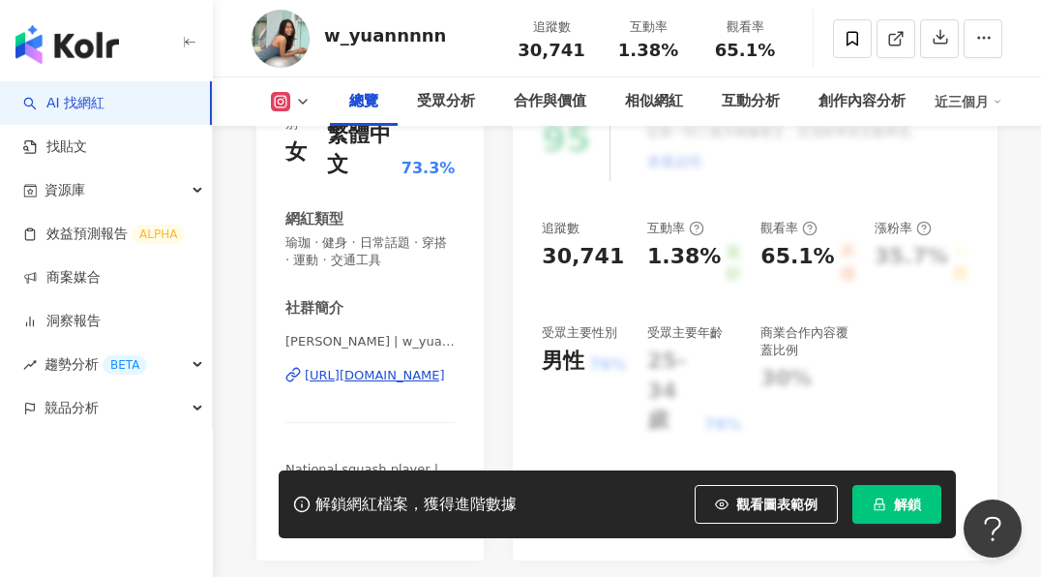
click at [365, 371] on div "https://www.instagram.com/w_yuannnnn/" at bounding box center [375, 375] width 140 height 17
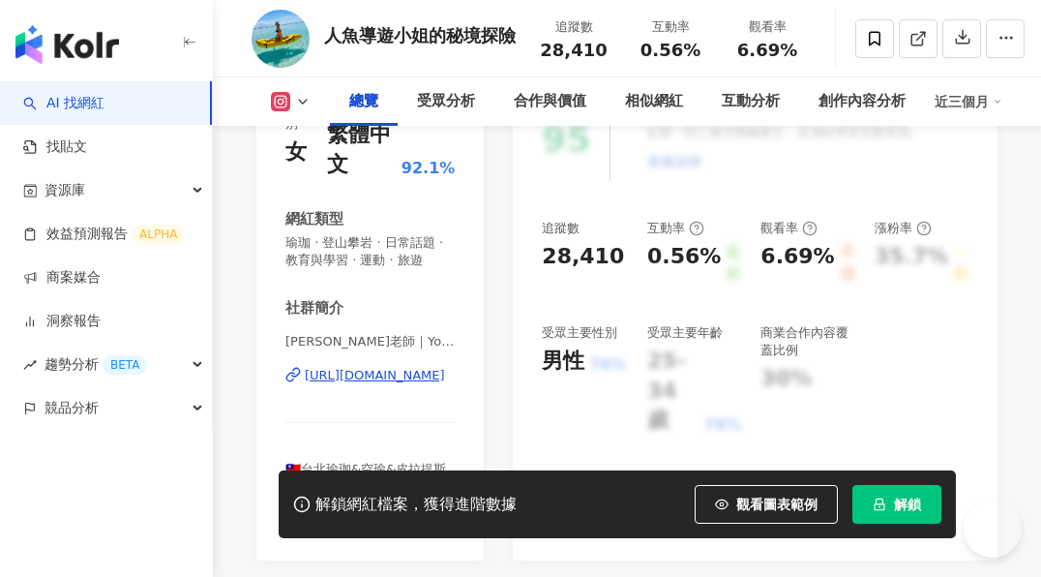
click at [380, 372] on div "[URL][DOMAIN_NAME]" at bounding box center [375, 375] width 140 height 17
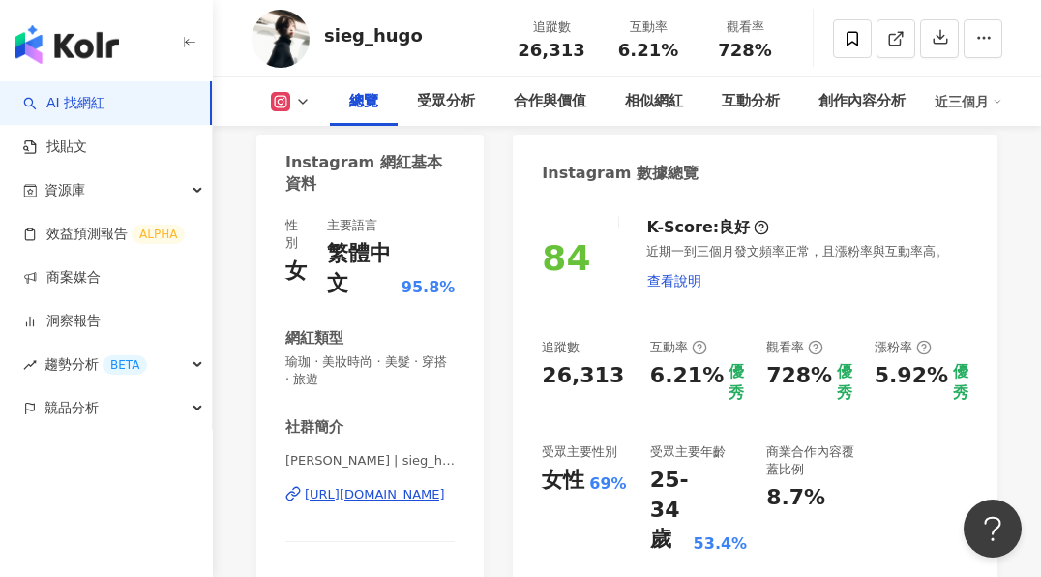
scroll to position [387, 0]
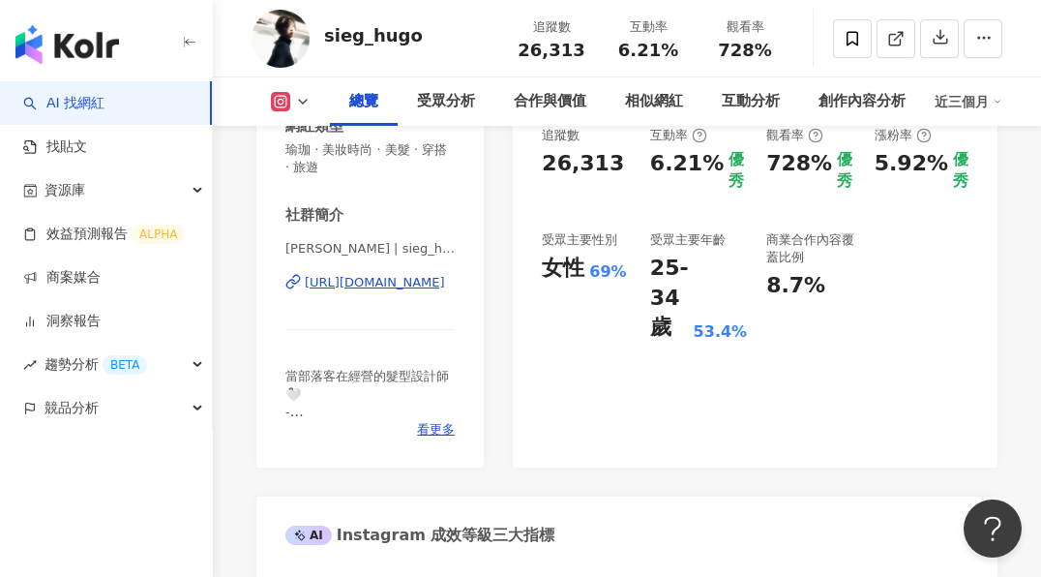
click at [365, 284] on div "https://www.instagram.com/sieg_hugo/" at bounding box center [375, 282] width 140 height 17
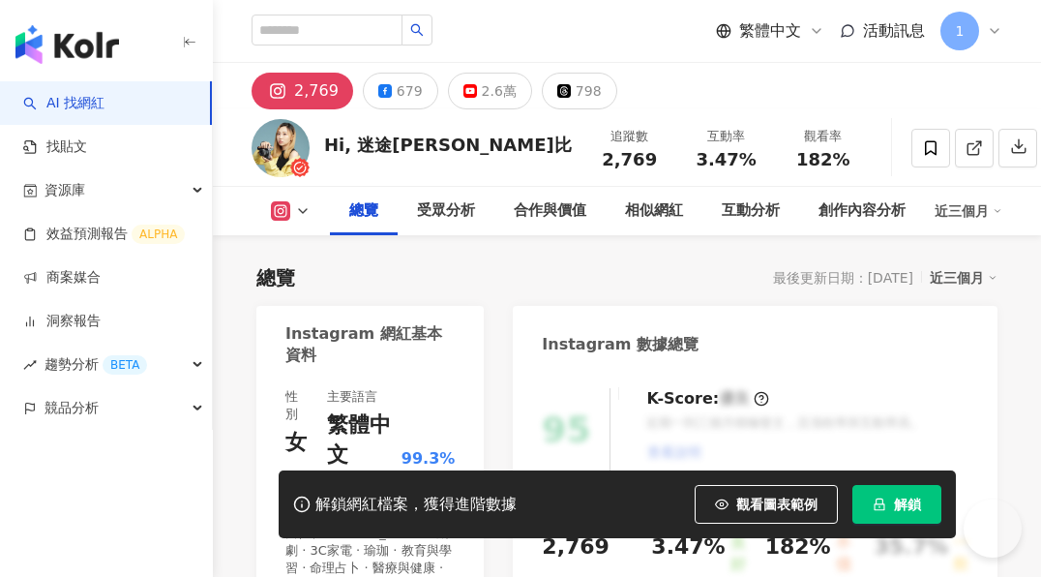
scroll to position [484, 0]
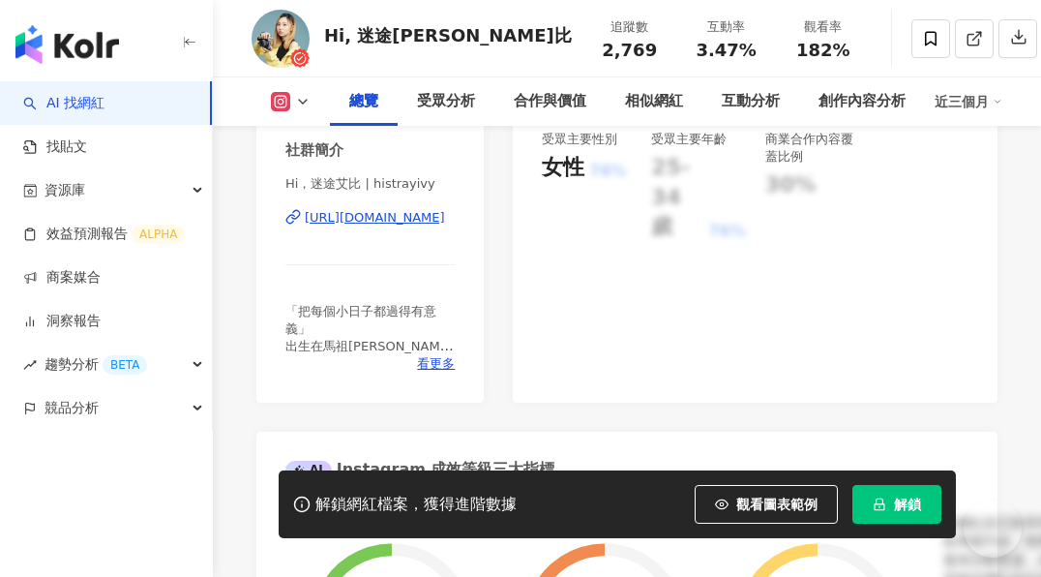
click at [371, 209] on div "https://www.instagram.com/histrayivy/" at bounding box center [375, 217] width 140 height 17
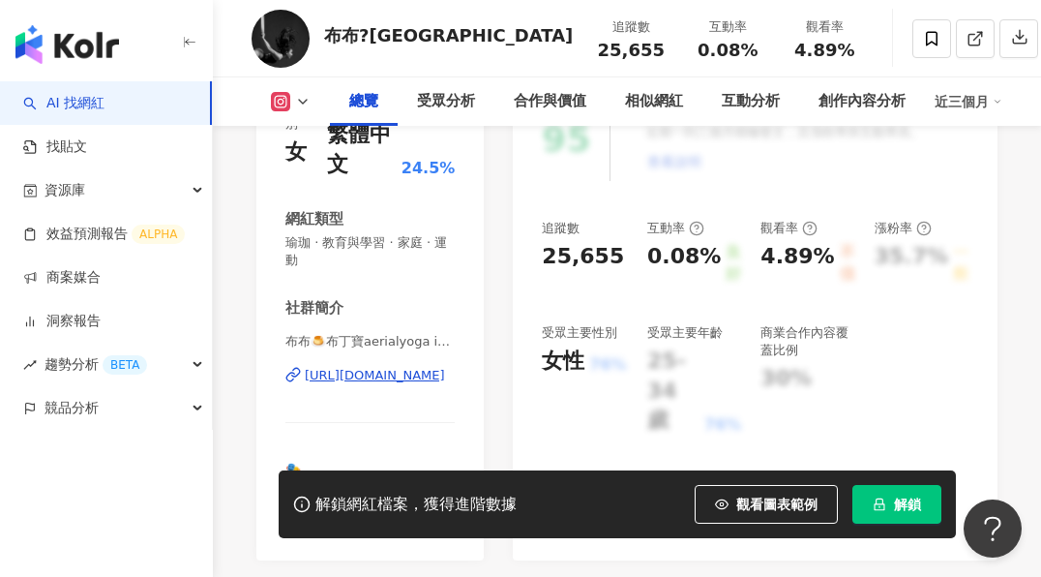
click at [354, 375] on div "https://www.instagram.com/pudding11251125/" at bounding box center [375, 375] width 140 height 17
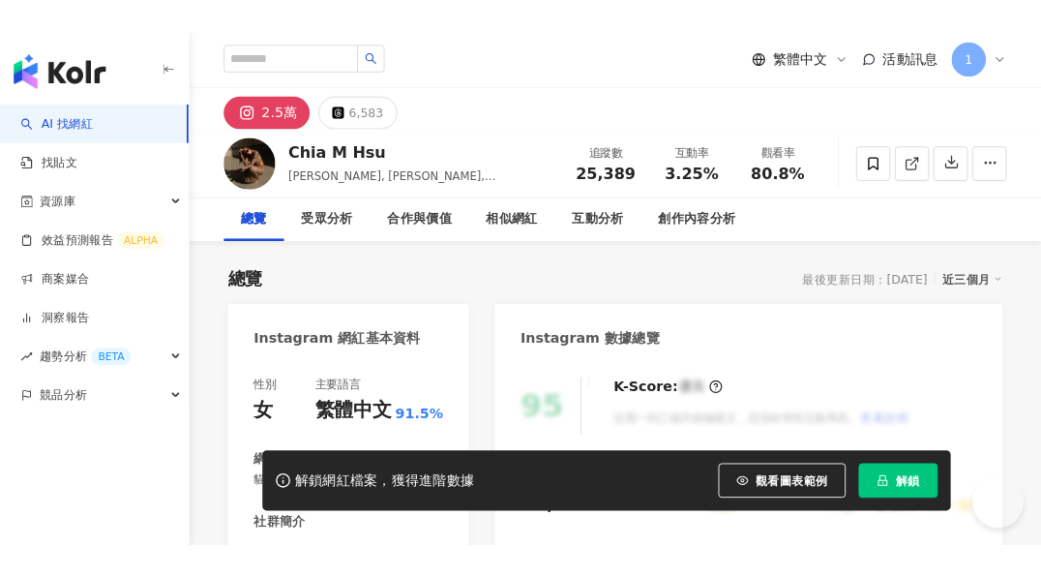
scroll to position [290, 0]
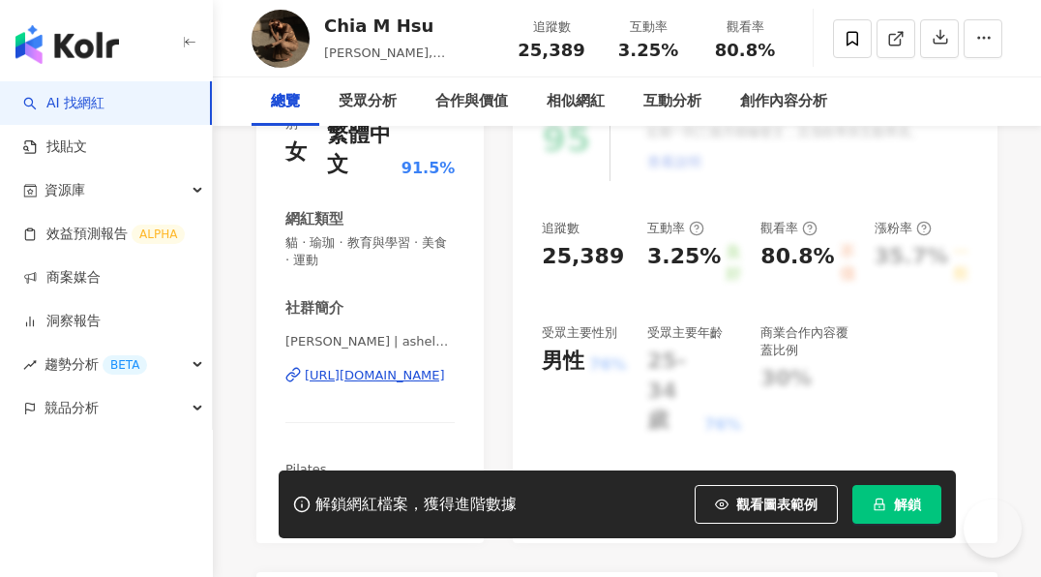
click at [375, 376] on div "https://www.instagram.com/ashely0911kk/" at bounding box center [375, 375] width 140 height 17
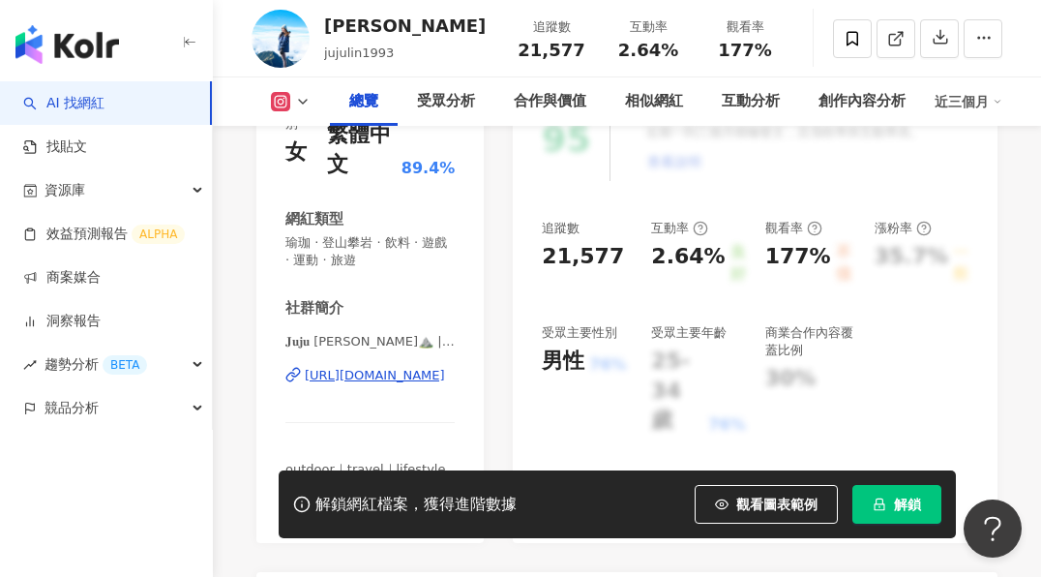
click at [397, 380] on div "https://www.instagram.com/jujulin1993/" at bounding box center [375, 375] width 140 height 17
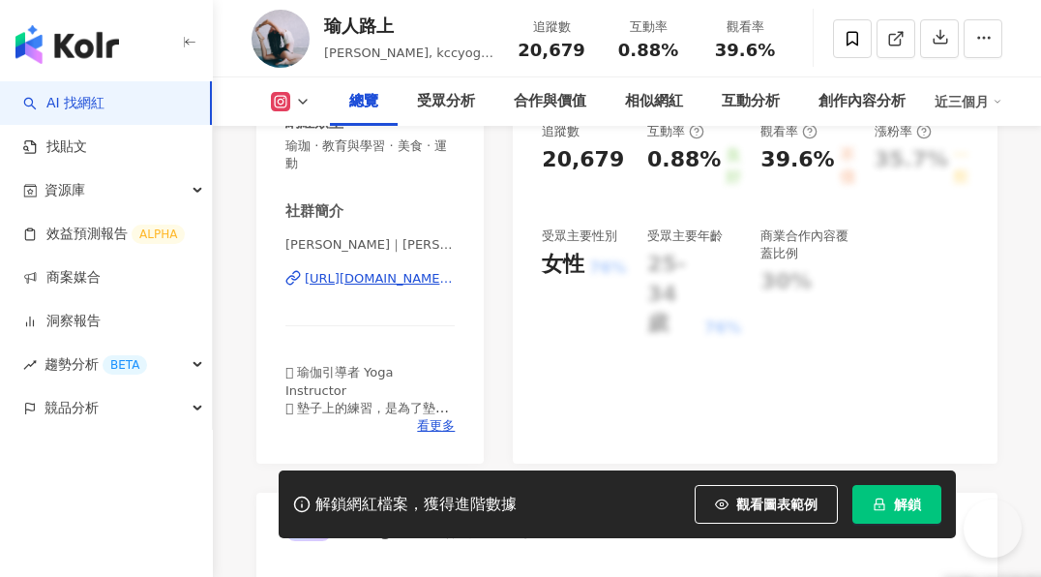
scroll to position [387, 0]
click at [383, 283] on div "[URL][DOMAIN_NAME][DOMAIN_NAME]" at bounding box center [380, 278] width 150 height 17
